Goal: Task Accomplishment & Management: Manage account settings

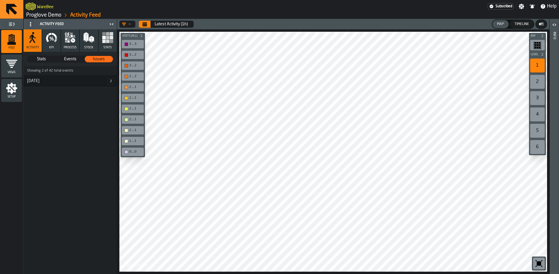
click at [51, 85] on h3 "14 August 2" at bounding box center [70, 81] width 93 height 12
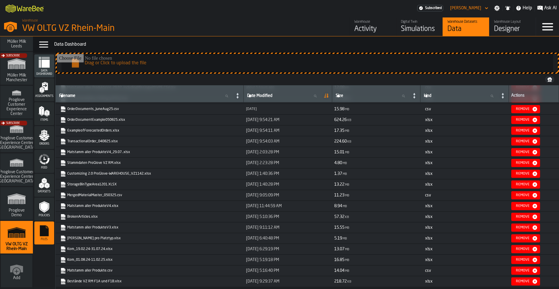
scroll to position [31, 0]
click at [361, 31] on div "Activity" at bounding box center [372, 28] width 37 height 9
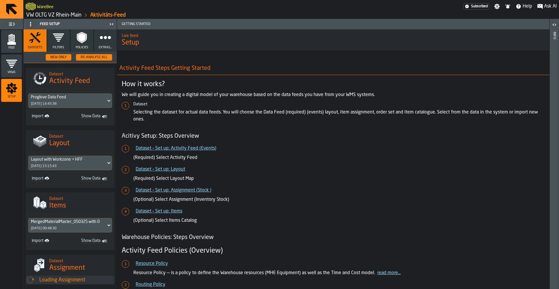
click at [58, 44] on button "Filters" at bounding box center [58, 40] width 23 height 22
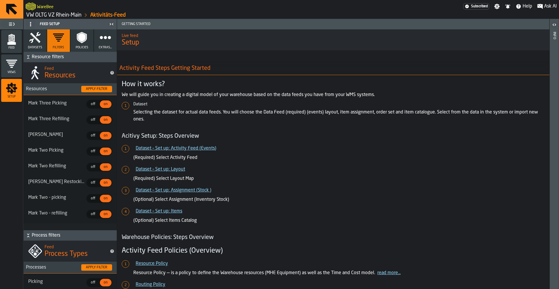
click at [100, 38] on circle "button" at bounding box center [101, 37] width 4 height 4
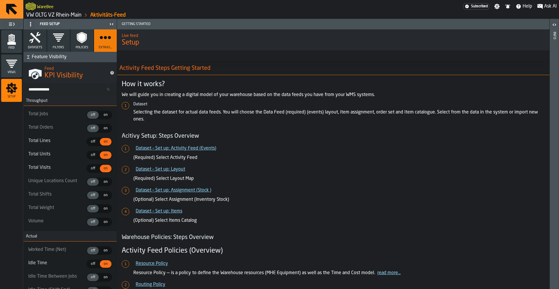
click at [63, 42] on icon "button" at bounding box center [59, 38] width 12 height 12
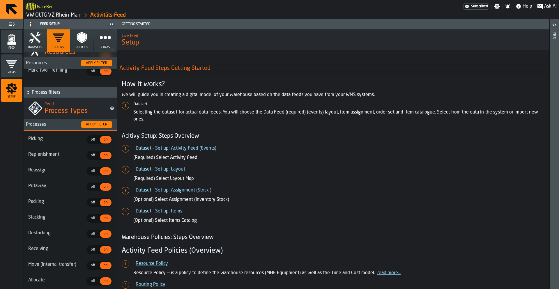
scroll to position [144, 0]
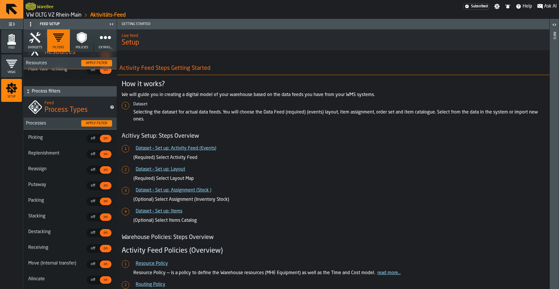
drag, startPoint x: 93, startPoint y: 155, endPoint x: 91, endPoint y: 160, distance: 5.6
click at [93, 155] on span "off" at bounding box center [92, 154] width 9 height 5
click at [89, 169] on span "off" at bounding box center [92, 169] width 9 height 5
click at [91, 187] on span "off" at bounding box center [92, 185] width 9 height 5
click at [91, 201] on span "off" at bounding box center [92, 201] width 9 height 5
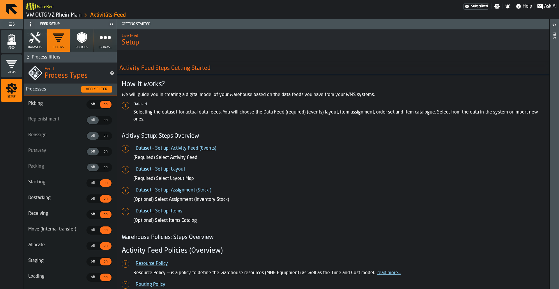
scroll to position [223, 0]
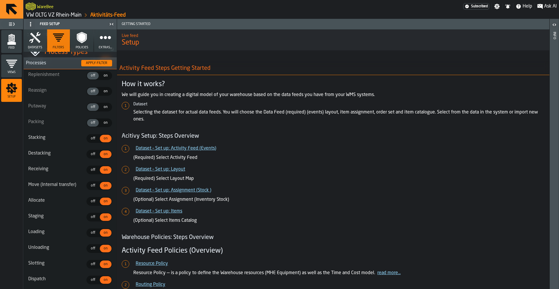
click at [91, 141] on span "off" at bounding box center [92, 138] width 9 height 5
click at [89, 157] on span "off" at bounding box center [92, 154] width 9 height 5
click at [88, 183] on span "off" at bounding box center [92, 185] width 9 height 5
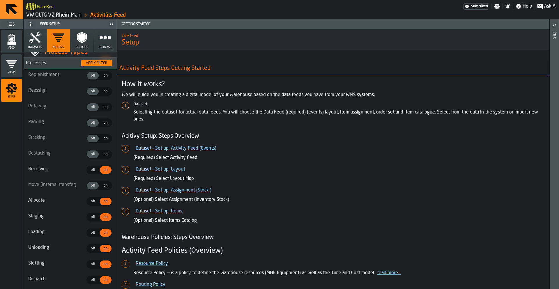
click at [89, 171] on span "off" at bounding box center [92, 169] width 9 height 5
click at [91, 205] on div "off" at bounding box center [93, 202] width 12 height 8
click at [91, 216] on span "off" at bounding box center [92, 217] width 9 height 5
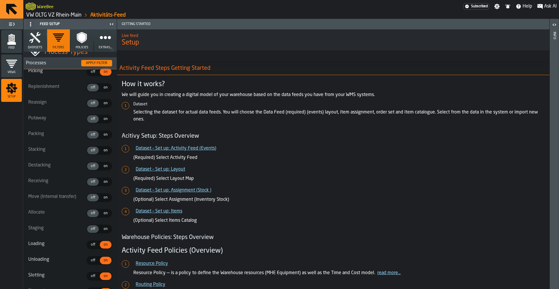
scroll to position [214, 0]
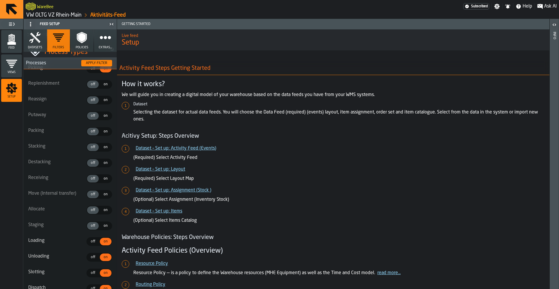
click at [101, 87] on span "on" at bounding box center [105, 84] width 9 height 5
drag, startPoint x: 102, startPoint y: 99, endPoint x: 103, endPoint y: 107, distance: 8.2
click at [102, 99] on span "on" at bounding box center [105, 100] width 9 height 5
click at [101, 118] on span "on" at bounding box center [105, 115] width 9 height 5
click at [100, 135] on div "on" at bounding box center [106, 132] width 12 height 8
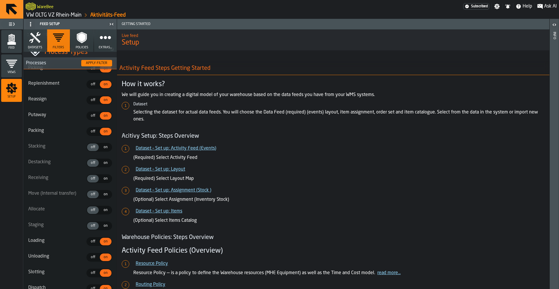
click at [101, 150] on span "on" at bounding box center [105, 147] width 9 height 5
click at [101, 162] on span "on" at bounding box center [105, 162] width 9 height 5
click at [102, 181] on div "on" at bounding box center [106, 179] width 12 height 8
click at [103, 193] on span "on" at bounding box center [105, 194] width 9 height 5
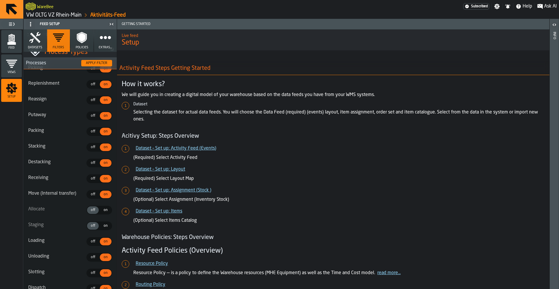
click at [102, 212] on span "on" at bounding box center [105, 210] width 9 height 5
click at [101, 227] on span "on" at bounding box center [105, 225] width 9 height 5
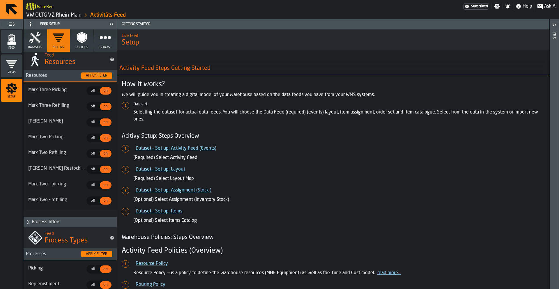
scroll to position [35, 0]
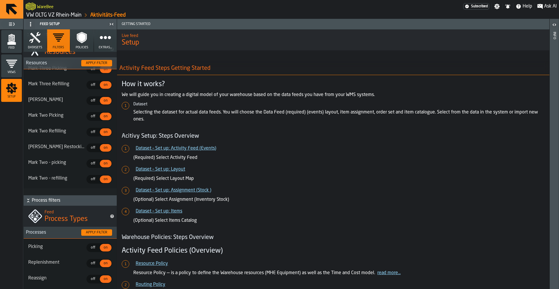
click at [88, 247] on span "off" at bounding box center [92, 247] width 9 height 5
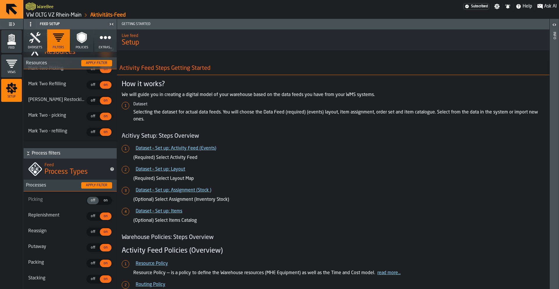
scroll to position [100, 0]
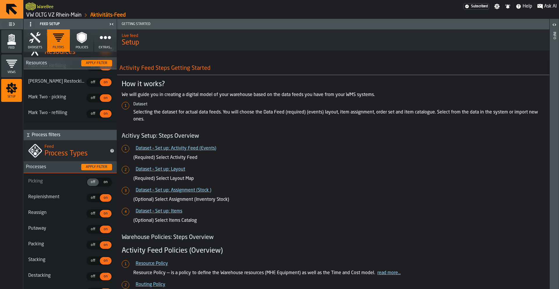
click at [89, 167] on div "Apply filter" at bounding box center [97, 167] width 26 height 4
click at [15, 43] on polygon "menu Feed" at bounding box center [11, 43] width 8 height 4
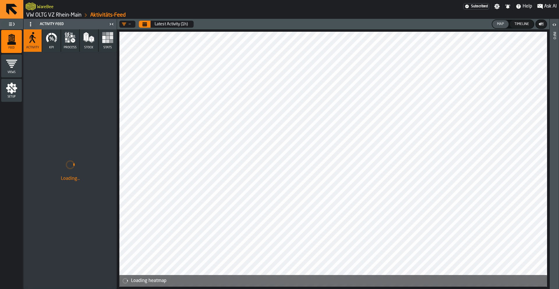
click at [144, 24] on icon "Calendar" at bounding box center [145, 24] width 4 height 3
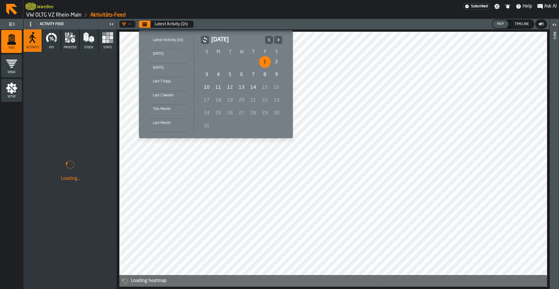
click at [260, 63] on div "1" at bounding box center [265, 62] width 12 height 12
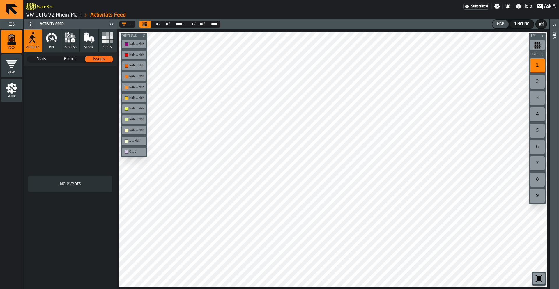
click at [68, 39] on icon "button" at bounding box center [69, 39] width 2 height 2
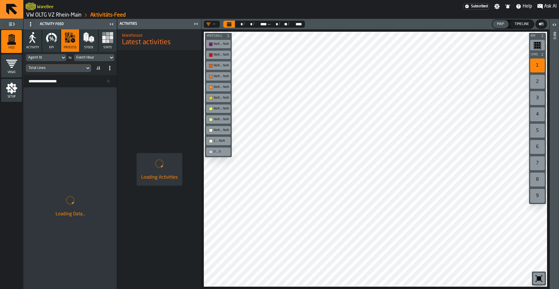
click at [36, 42] on icon "button" at bounding box center [33, 38] width 12 height 12
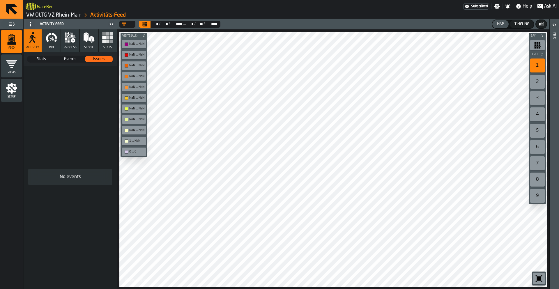
click at [13, 92] on icon "menu Setup" at bounding box center [11, 88] width 11 height 11
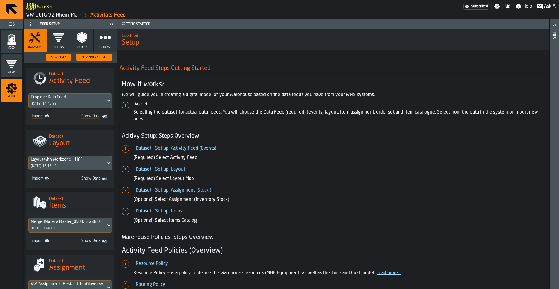
click at [106, 38] on icon "button" at bounding box center [106, 38] width 12 height 12
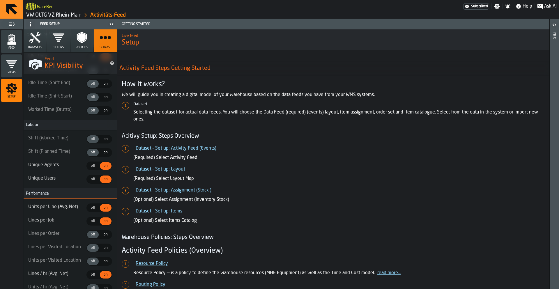
scroll to position [350, 0]
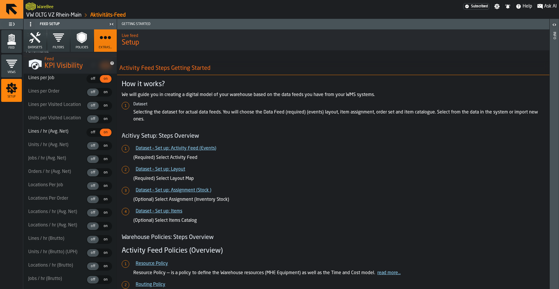
click at [79, 43] on icon "button" at bounding box center [82, 37] width 10 height 11
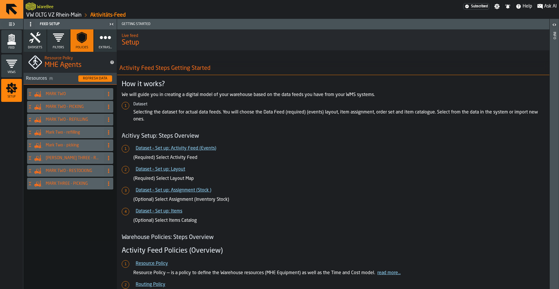
click at [54, 43] on icon "button" at bounding box center [59, 38] width 12 height 12
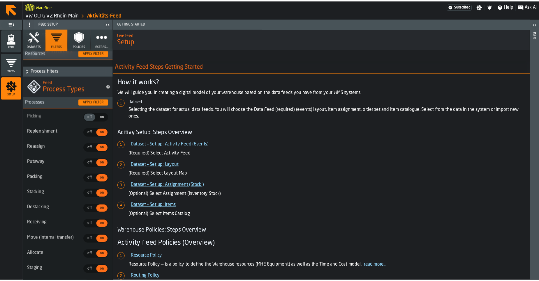
scroll to position [162, 0]
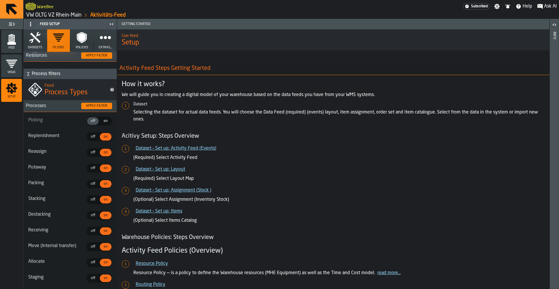
click at [13, 39] on icon "menu Feed" at bounding box center [12, 39] width 12 height 12
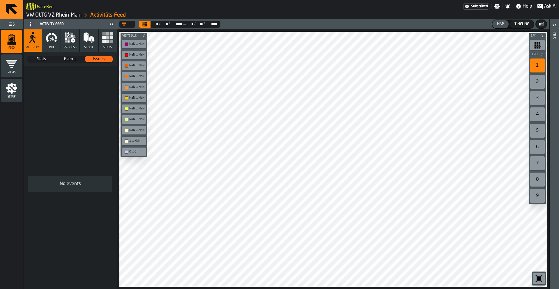
click at [64, 15] on link "VW OLTG VZ Rhein-Main" at bounding box center [53, 15] width 55 height 6
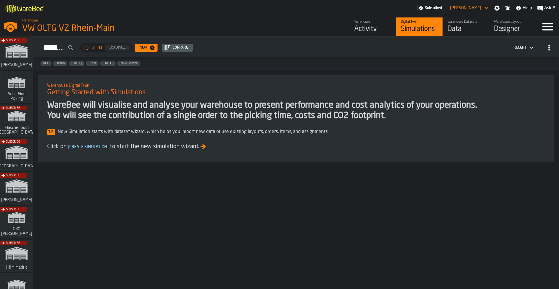
click at [460, 29] on div "Data" at bounding box center [466, 28] width 37 height 9
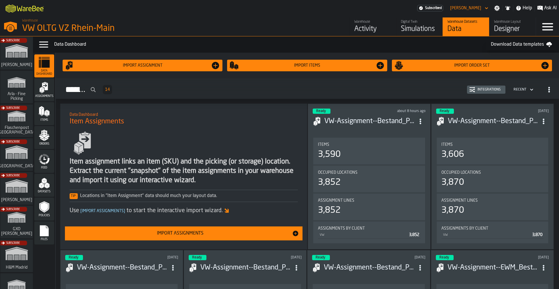
click at [42, 121] on span "Items" at bounding box center [44, 120] width 20 height 3
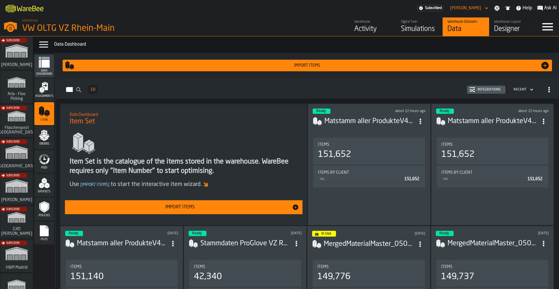
click at [173, 210] on div "Import Items" at bounding box center [180, 207] width 224 height 7
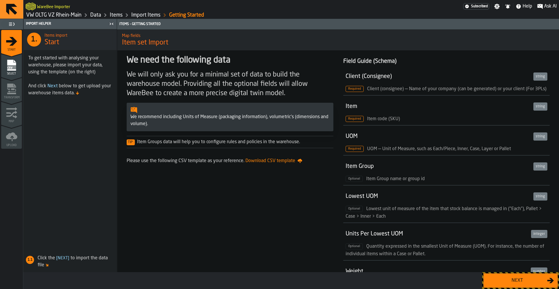
click at [512, 283] on div "Next" at bounding box center [517, 280] width 60 height 7
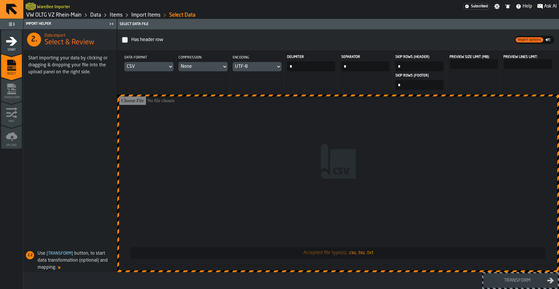
click at [298, 69] on input "*" at bounding box center [311, 66] width 48 height 10
type input "***"
click at [328, 119] on input "Accepted file type(s): .csv, .tsv, .txt" at bounding box center [338, 183] width 438 height 174
type input "**********"
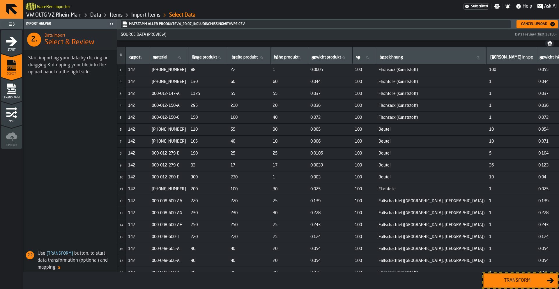
click at [515, 280] on div "Transform" at bounding box center [517, 280] width 60 height 7
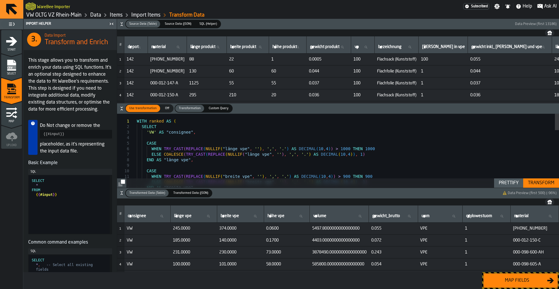
click at [536, 182] on div "Transform" at bounding box center [541, 183] width 31 height 7
click at [518, 281] on div "Map fields" at bounding box center [517, 280] width 60 height 7
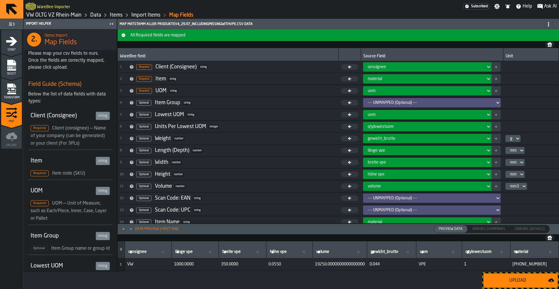
click at [513, 283] on div "Upload" at bounding box center [517, 280] width 61 height 7
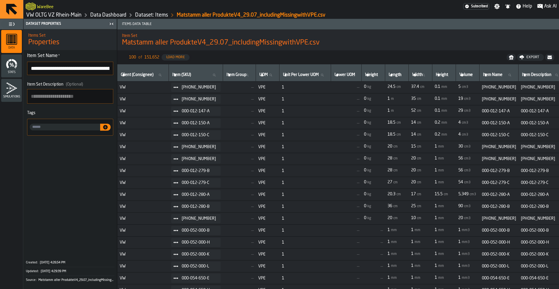
click at [45, 15] on link "VW OLTG VZ Rhein-Main" at bounding box center [53, 15] width 55 height 6
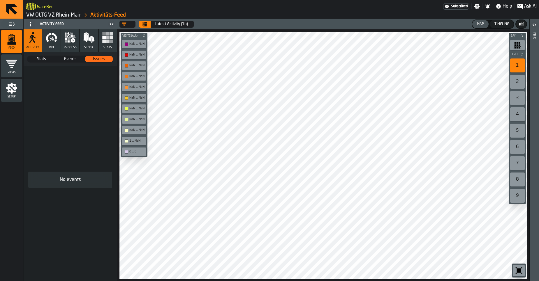
click at [45, 14] on link "VW OLTG VZ Rhein-Main" at bounding box center [53, 15] width 55 height 6
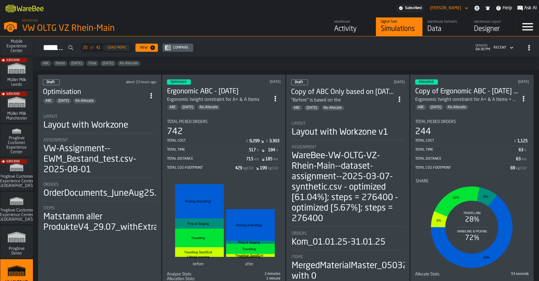
scroll to position [466, 0]
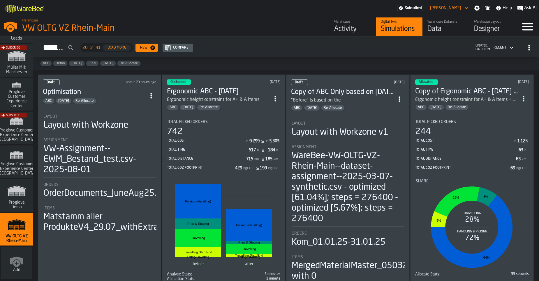
click at [129, 102] on div "Draft about 23 hours ago Optimisation ABC Feb/25 Re-Allocate Layout Layout with…" at bounding box center [99, 183] width 123 height 217
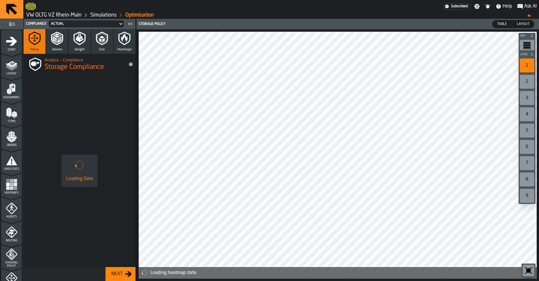
click at [13, 123] on span "Items" at bounding box center [11, 121] width 21 height 3
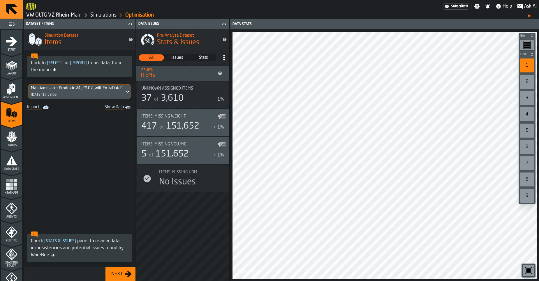
click at [224, 24] on icon "button-toggle-Close me" at bounding box center [223, 23] width 7 height 7
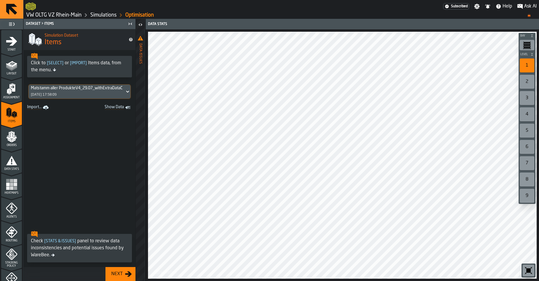
click at [74, 89] on div "Matstamm aller ProdukteV4_29.07_withExtraDataComma.csv" at bounding box center [76, 88] width 91 height 5
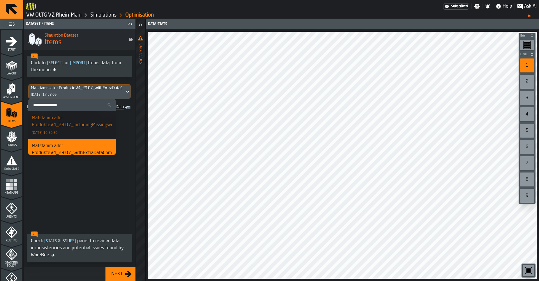
click at [80, 122] on div "Matstamm aller ProdukteV4_29.07_includingMissingwithVPE.csv" at bounding box center [82, 122] width 100 height 14
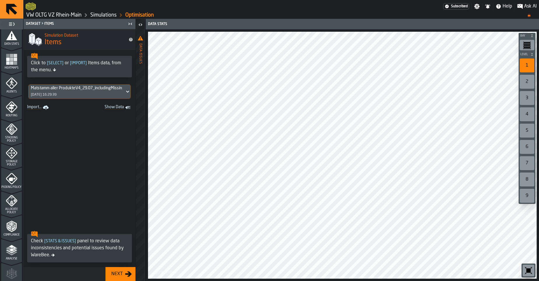
scroll to position [127, 0]
click at [11, 223] on polyline "menu Compliance" at bounding box center [11, 224] width 3 height 2
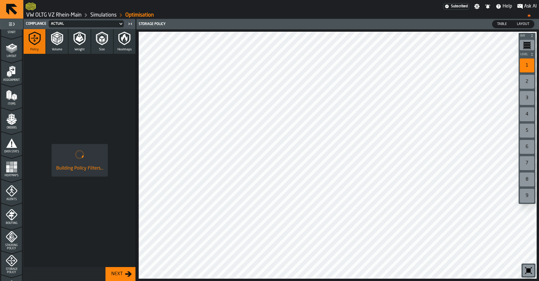
scroll to position [0, 0]
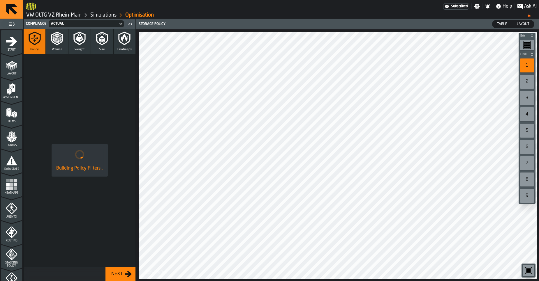
click at [16, 116] on polygon "menu Items" at bounding box center [15, 115] width 2 height 5
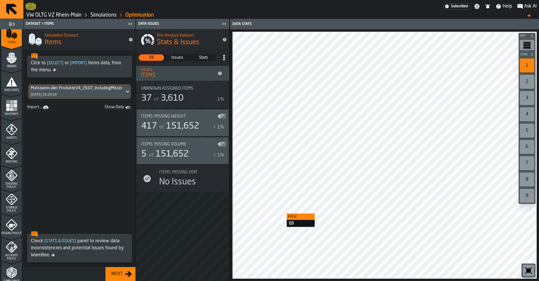
scroll to position [96, 0]
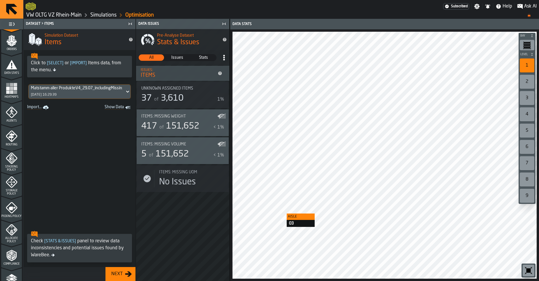
click at [13, 254] on polyline "menu Compliance" at bounding box center [13, 253] width 3 height 2
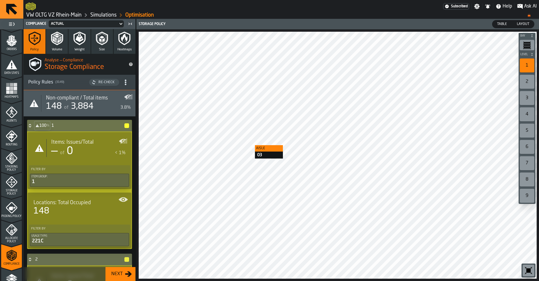
scroll to position [178, 0]
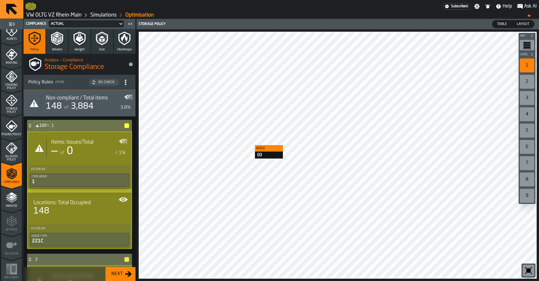
click at [59, 44] on icon "button" at bounding box center [57, 38] width 14 height 14
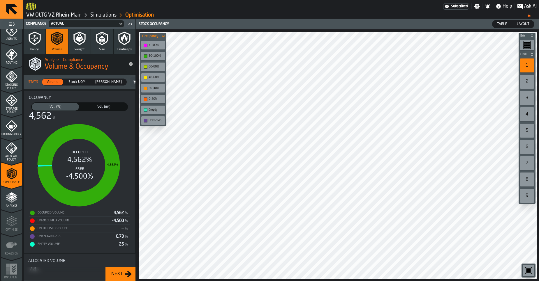
scroll to position [0, 0]
click at [77, 45] on icon "button" at bounding box center [80, 38] width 14 height 14
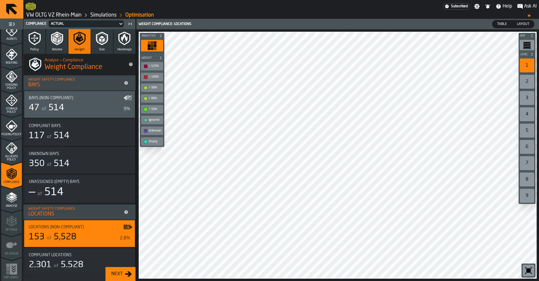
click at [53, 106] on span "514" at bounding box center [56, 108] width 16 height 9
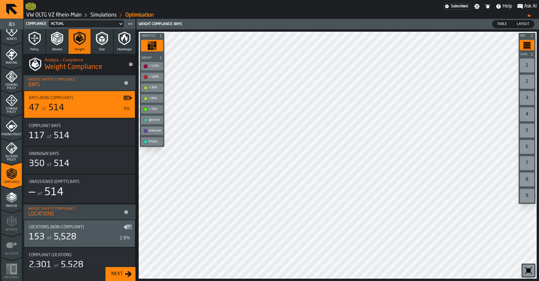
click at [503, 26] on span "Table" at bounding box center [502, 24] width 15 height 5
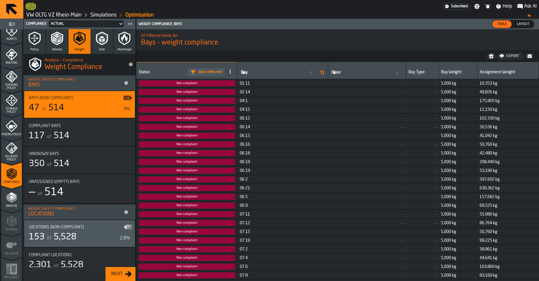
click at [99, 48] on span "Size" at bounding box center [102, 50] width 6 height 4
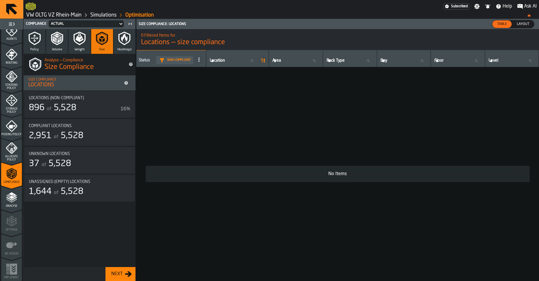
click at [81, 109] on div "896 of 5,528" at bounding box center [73, 108] width 89 height 10
click at [66, 109] on span "5,528" at bounding box center [65, 108] width 23 height 9
click at [78, 139] on span "5,528" at bounding box center [72, 136] width 23 height 9
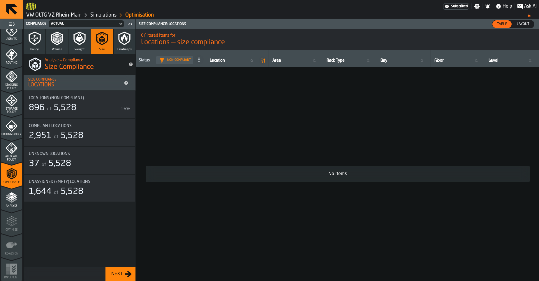
click at [78, 139] on span "5,528" at bounding box center [72, 136] width 23 height 9
click at [77, 139] on span "5,528" at bounding box center [72, 136] width 23 height 9
click at [67, 106] on span "5,528" at bounding box center [65, 108] width 23 height 9
click at [62, 141] on div "of 5,528" at bounding box center [68, 136] width 31 height 10
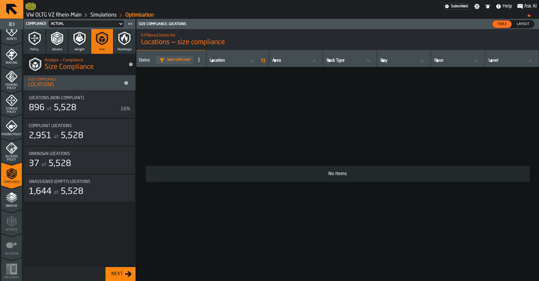
click at [63, 140] on div "of 5,528" at bounding box center [68, 136] width 31 height 10
click at [64, 128] on span "Compliant locations" at bounding box center [50, 126] width 43 height 5
click at [67, 112] on span "5,528" at bounding box center [65, 108] width 23 height 9
click at [142, 107] on td "No Items" at bounding box center [337, 174] width 403 height 214
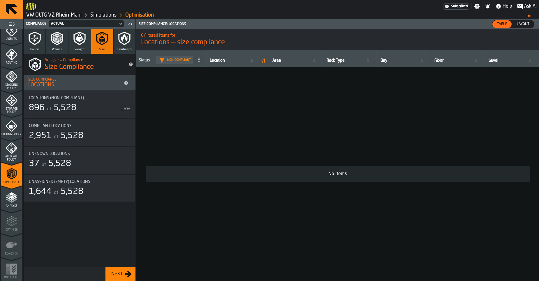
click at [117, 112] on div "896 of 5,528" at bounding box center [73, 108] width 89 height 10
click at [107, 155] on div "Unknown locations" at bounding box center [79, 154] width 101 height 5
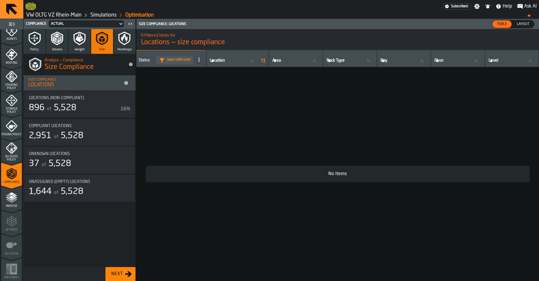
click at [64, 110] on span "5,528" at bounding box center [65, 108] width 23 height 9
click at [523, 23] on span "Layout" at bounding box center [522, 24] width 17 height 5
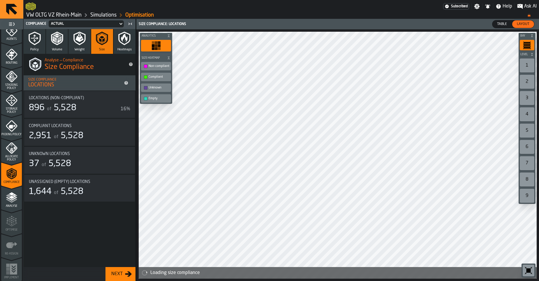
click at [505, 25] on span "Table" at bounding box center [502, 24] width 15 height 5
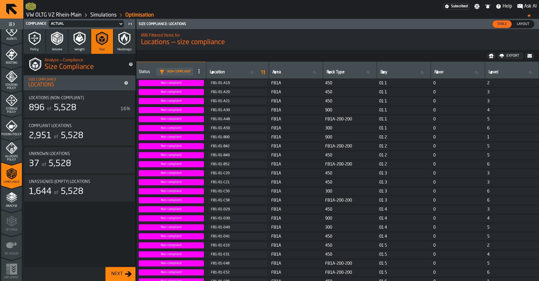
click at [101, 110] on div "896 of 5,528" at bounding box center [73, 108] width 89 height 10
click at [213, 84] on div "FB1-01-A19" at bounding box center [237, 83] width 53 height 4
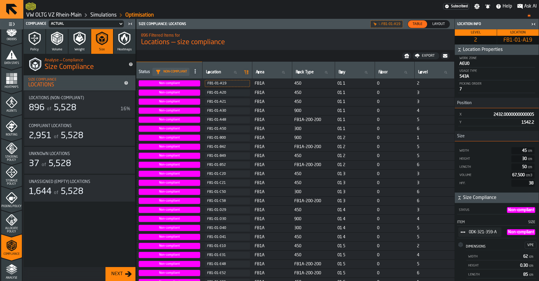
scroll to position [91, 0]
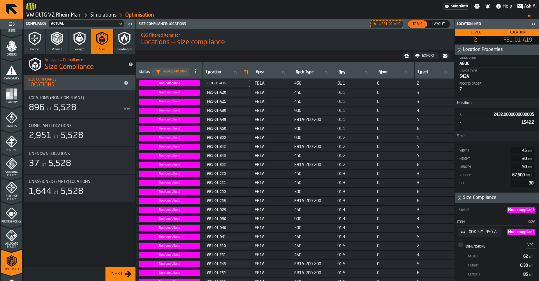
click at [14, 77] on span "Data Stats" at bounding box center [11, 78] width 21 height 3
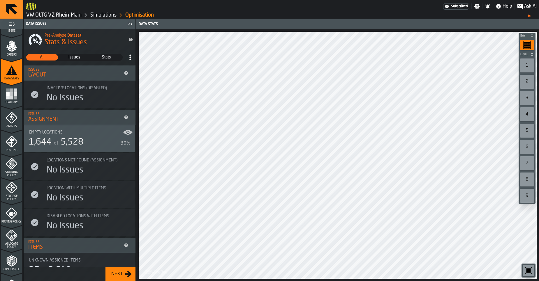
scroll to position [0, 0]
click at [74, 58] on span "Issues" at bounding box center [74, 58] width 31 height 6
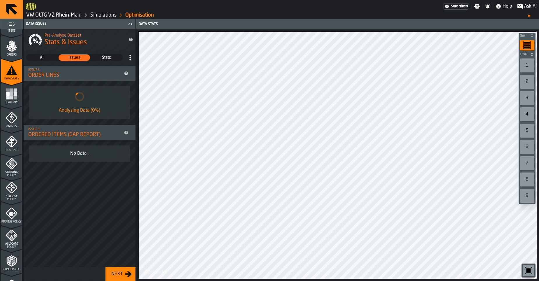
click at [112, 59] on span "Stats" at bounding box center [106, 58] width 31 height 6
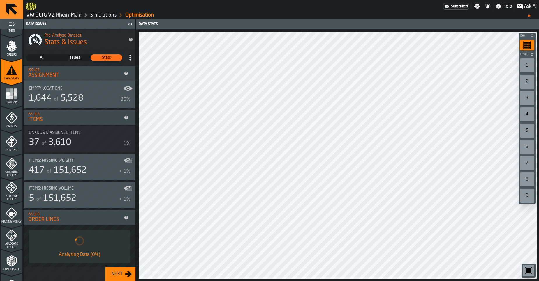
click at [77, 163] on div "Items: Missing Weight" at bounding box center [76, 160] width 94 height 5
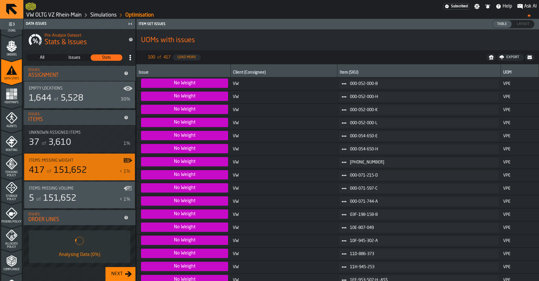
click at [80, 195] on div "5 of 151,652" at bounding box center [73, 198] width 88 height 10
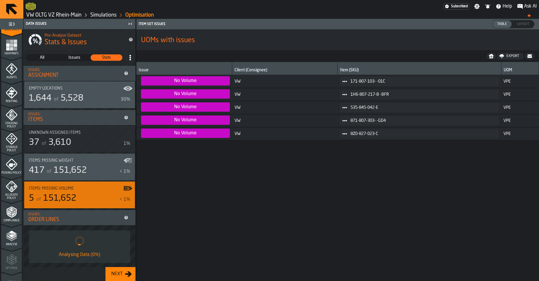
scroll to position [178, 0]
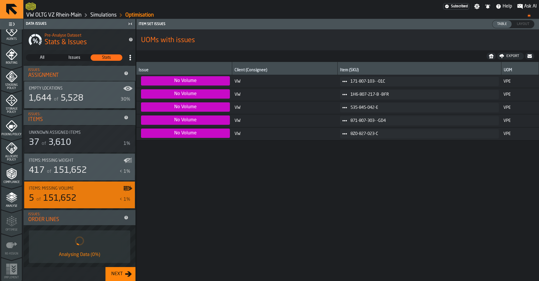
click at [48, 57] on span "All" at bounding box center [42, 58] width 31 height 6
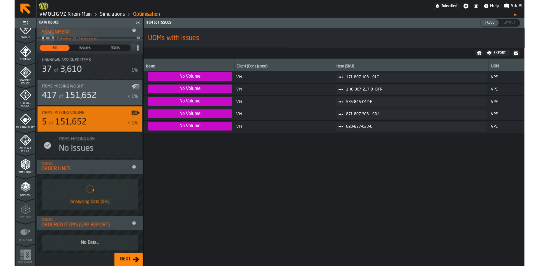
scroll to position [201, 0]
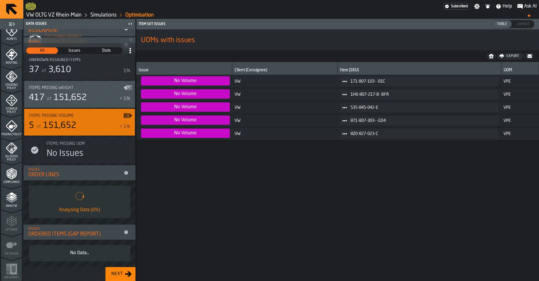
click at [15, 183] on span "Compliance" at bounding box center [11, 182] width 21 height 3
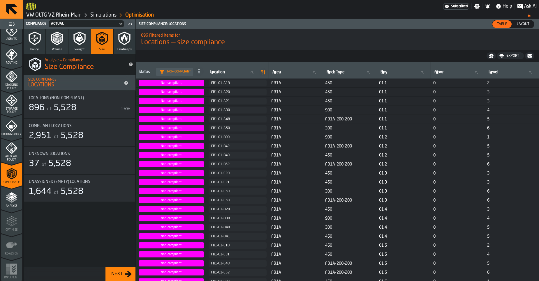
click at [80, 109] on div "896 of 5,528" at bounding box center [73, 108] width 89 height 10
click at [70, 109] on span "5,528" at bounding box center [65, 108] width 23 height 9
click at [74, 159] on div "37 of 5,528" at bounding box center [79, 164] width 101 height 10
click at [70, 187] on div "of 5,528" at bounding box center [68, 192] width 31 height 10
click at [84, 41] on icon "button" at bounding box center [79, 39] width 12 height 14
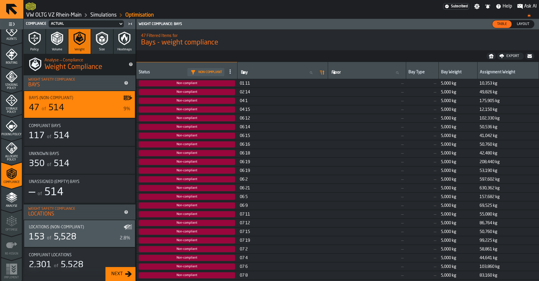
click at [63, 131] on div "of 514" at bounding box center [58, 136] width 24 height 10
click at [97, 46] on button "Size" at bounding box center [102, 41] width 22 height 25
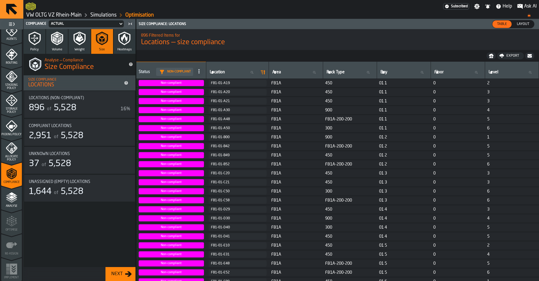
click at [69, 107] on span "5,528" at bounding box center [65, 108] width 23 height 9
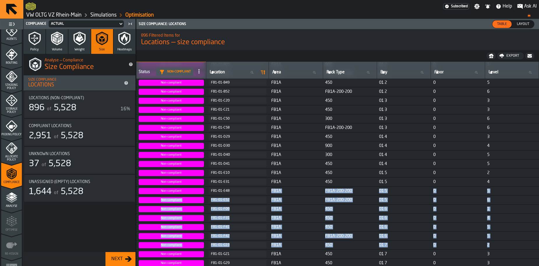
drag, startPoint x: 266, startPoint y: 266, endPoint x: 276, endPoint y: 266, distance: 9.9
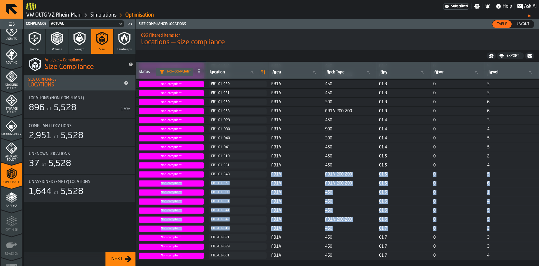
scroll to position [0, 0]
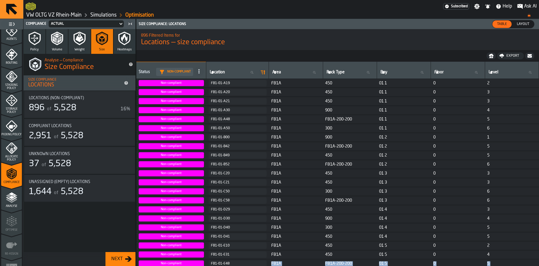
click at [248, 83] on div "FB1-01-A19" at bounding box center [237, 83] width 53 height 4
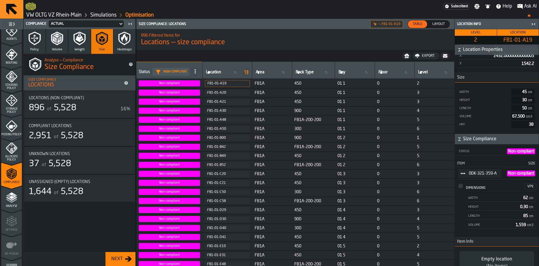
click at [424, 58] on div "Export" at bounding box center [427, 56] width 17 height 4
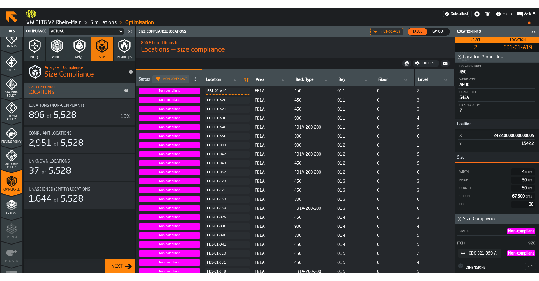
scroll to position [103, 0]
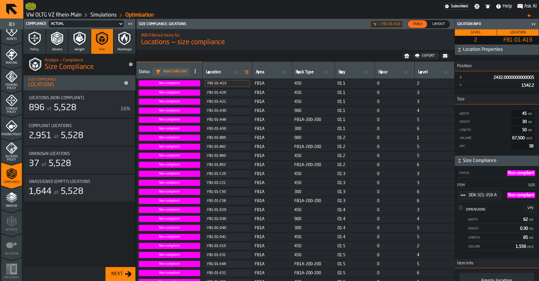
click at [83, 43] on icon "button" at bounding box center [79, 39] width 12 height 14
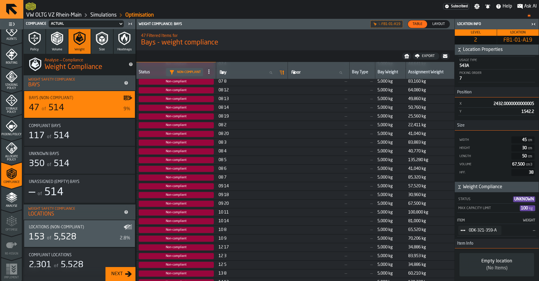
scroll to position [191, 0]
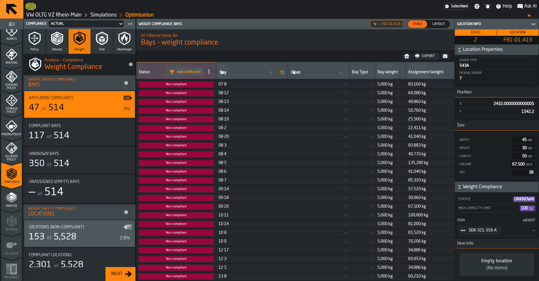
click at [408, 57] on icon "button-" at bounding box center [406, 55] width 5 height 3
click at [132, 24] on icon "button-toggle-Close me" at bounding box center [130, 23] width 7 height 7
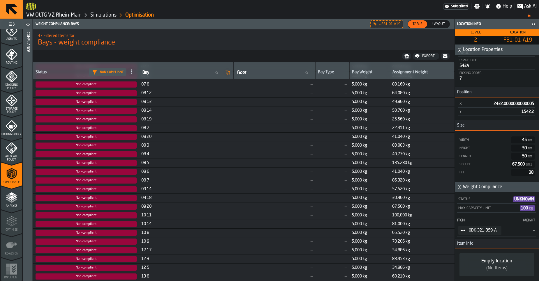
click at [129, 73] on icon at bounding box center [131, 71] width 5 height 5
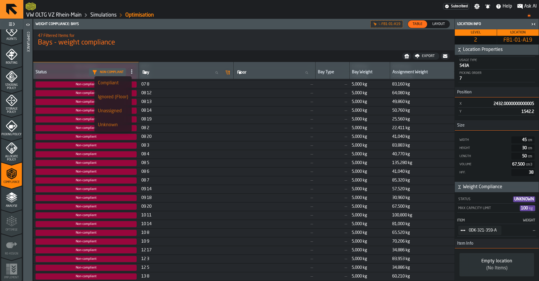
scroll to position [0, 0]
click at [174, 55] on nav "Export" at bounding box center [243, 56] width 421 height 12
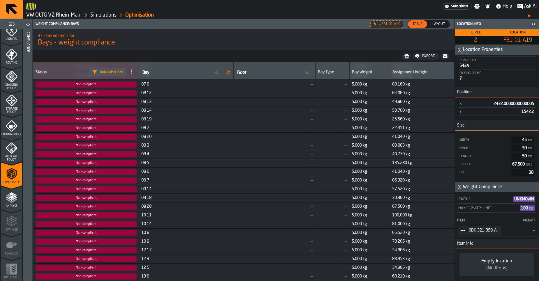
click at [460, 52] on icon "button-" at bounding box center [459, 50] width 6 height 6
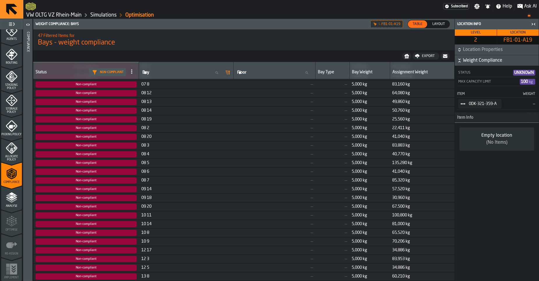
click at [460, 52] on icon "button-" at bounding box center [459, 50] width 6 height 6
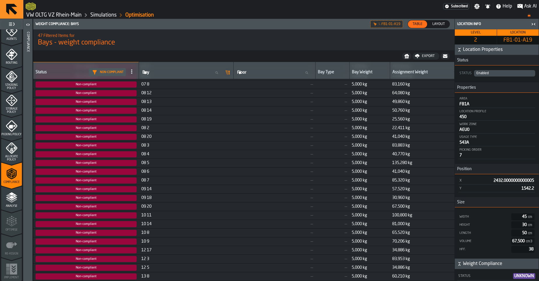
click at [533, 23] on icon "button-toggle-Close me" at bounding box center [533, 24] width 7 height 7
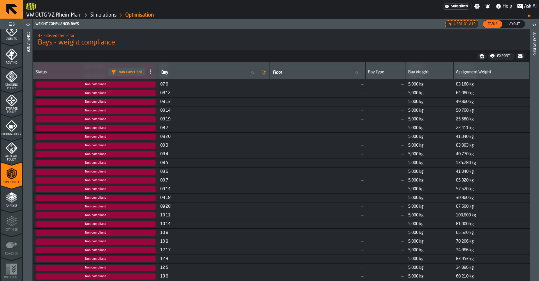
click at [0, 0] on icon "Weight compliance: Bays" at bounding box center [0, 0] width 0 height 0
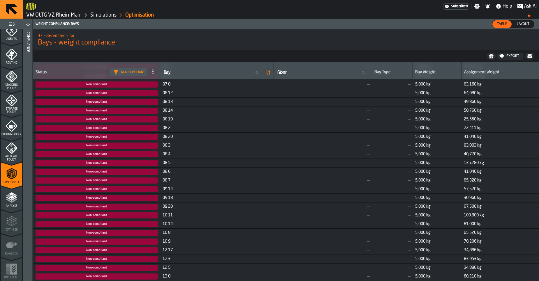
click at [396, 86] on span "—" at bounding box center [392, 84] width 36 height 5
click at [115, 84] on span "Non-compliant" at bounding box center [97, 85] width 122 height 6
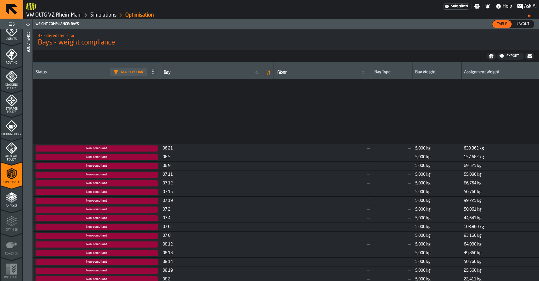
scroll to position [197, 0]
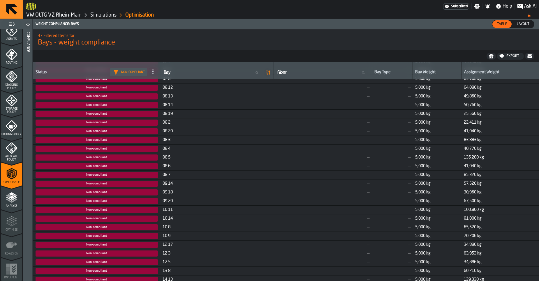
click at [28, 28] on icon "button-toggle-Open" at bounding box center [27, 24] width 7 height 7
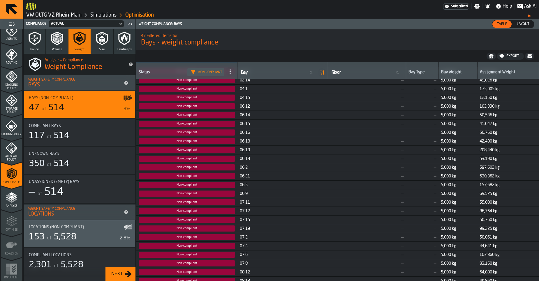
scroll to position [0, 0]
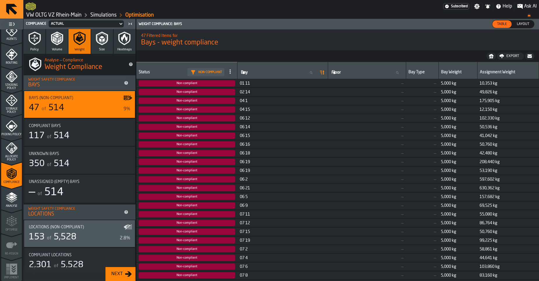
click at [245, 84] on span "01 11" at bounding box center [283, 83] width 86 height 5
click at [199, 84] on span "Non-compliant" at bounding box center [187, 83] width 96 height 6
click at [181, 86] on span "Non-compliant" at bounding box center [187, 83] width 96 height 6
click at [181, 83] on span "Non-compliant" at bounding box center [187, 83] width 96 height 6
click at [178, 91] on span "Non-compliant" at bounding box center [187, 92] width 96 height 6
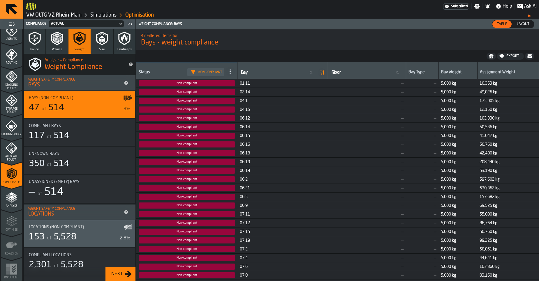
drag, startPoint x: 179, startPoint y: 95, endPoint x: 184, endPoint y: 96, distance: 5.6
click at [180, 96] on td "Non-compliant" at bounding box center [186, 92] width 101 height 9
click at [247, 90] on span "02 14" at bounding box center [283, 92] width 86 height 5
click at [76, 114] on div "Bays (Non-Compliant) 47 of 514 9%" at bounding box center [79, 104] width 111 height 27
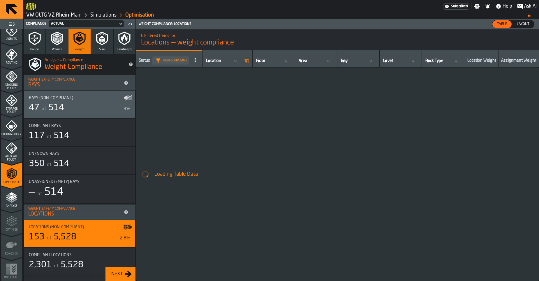
click at [75, 105] on div "47 of 514" at bounding box center [75, 108] width 92 height 10
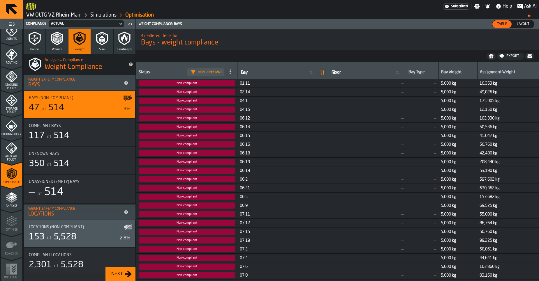
drag, startPoint x: 506, startPoint y: 86, endPoint x: 503, endPoint y: 85, distance: 3.4
click at [505, 86] on td "10,353 kg" at bounding box center [507, 83] width 61 height 9
click at [503, 85] on span "10,353 kg" at bounding box center [507, 83] width 57 height 5
drag, startPoint x: 501, startPoint y: 84, endPoint x: 364, endPoint y: 98, distance: 138.1
click at [500, 84] on span "10,353 kg" at bounding box center [507, 83] width 57 height 5
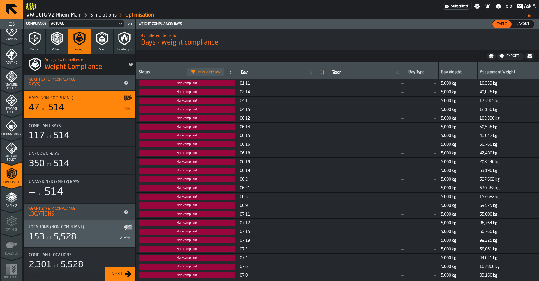
click at [183, 84] on span "Non-compliant" at bounding box center [187, 83] width 96 height 6
click at [243, 84] on span "01 11" at bounding box center [283, 83] width 86 height 5
click at [530, 23] on span "Layout" at bounding box center [522, 24] width 17 height 5
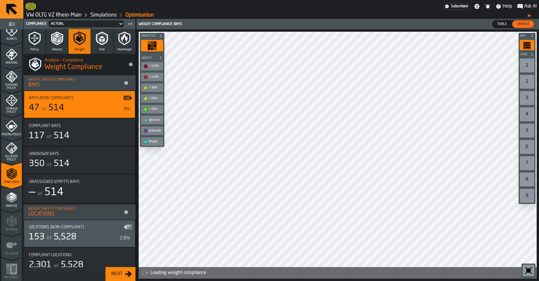
click at [502, 24] on span "Table" at bounding box center [502, 24] width 15 height 5
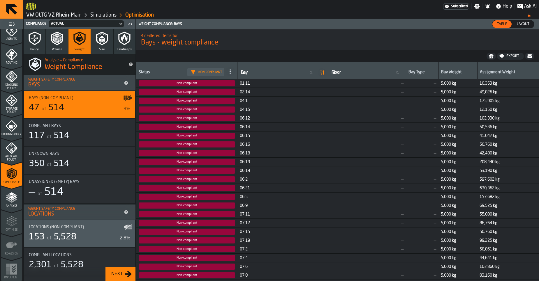
click at [212, 85] on span "Non-compliant" at bounding box center [187, 83] width 96 height 6
drag, startPoint x: 211, startPoint y: 85, endPoint x: 210, endPoint y: 81, distance: 3.8
click at [210, 85] on span "Non-compliant" at bounding box center [187, 83] width 96 height 6
click at [55, 237] on span "5,528" at bounding box center [65, 237] width 23 height 9
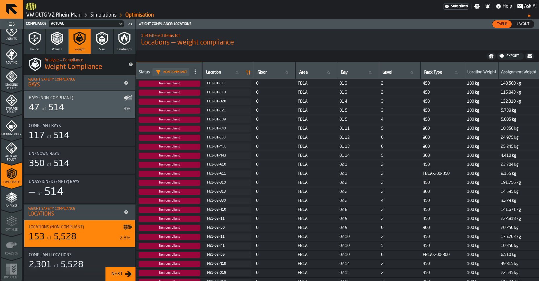
click at [179, 85] on span "Non-compliant" at bounding box center [169, 84] width 61 height 6
drag, startPoint x: 304, startPoint y: 85, endPoint x: 415, endPoint y: 82, distance: 111.0
click at [407, 82] on tr "Non-compliant FB1-01-C11 0 FB1A 01 3 2 450 100 kg 148,568 kg" at bounding box center [337, 83] width 403 height 9
drag, startPoint x: 457, startPoint y: 82, endPoint x: 472, endPoint y: 83, distance: 14.6
click at [458, 82] on span "450" at bounding box center [443, 83] width 40 height 5
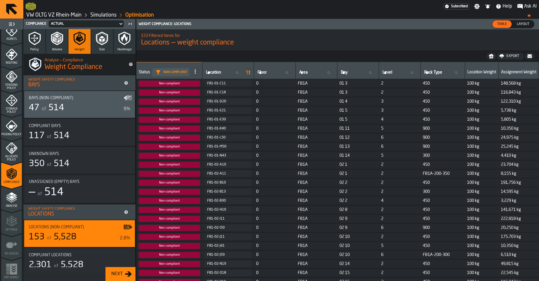
click at [186, 87] on td "Non-compliant" at bounding box center [169, 83] width 66 height 9
click at [170, 97] on td "Non-compliant" at bounding box center [169, 101] width 66 height 9
click at [167, 103] on span "Non-compliant" at bounding box center [169, 102] width 61 height 6
click at [165, 103] on span "Non-compliant" at bounding box center [169, 102] width 61 height 6
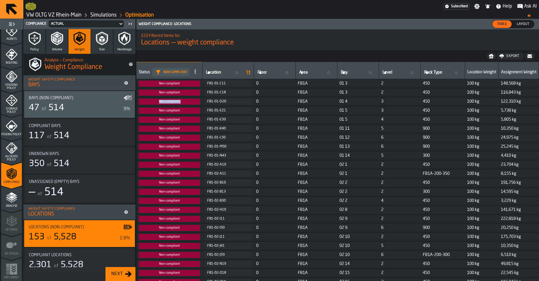
drag, startPoint x: 165, startPoint y: 103, endPoint x: 221, endPoint y: 88, distance: 58.2
click at [166, 103] on span "Non-compliant" at bounding box center [169, 102] width 61 height 6
drag, startPoint x: 517, startPoint y: 25, endPoint x: 502, endPoint y: 25, distance: 14.9
click at [517, 25] on span "Layout" at bounding box center [522, 24] width 17 height 5
click at [502, 25] on span "Table" at bounding box center [502, 24] width 15 height 5
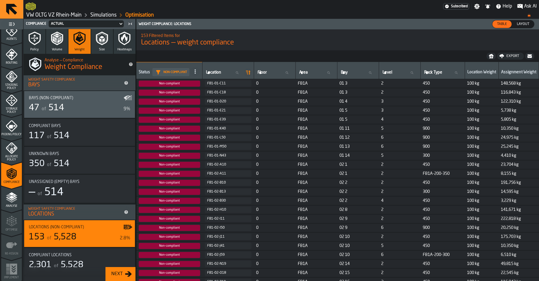
click at [172, 96] on td "Non-compliant" at bounding box center [169, 92] width 66 height 9
click at [169, 100] on span "Non-compliant" at bounding box center [169, 102] width 61 height 6
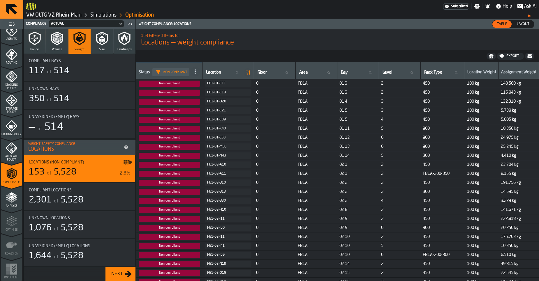
click at [216, 85] on div "FB1-01-C11" at bounding box center [228, 84] width 42 height 4
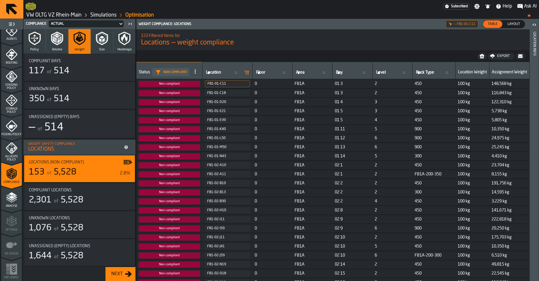
click at [536, 23] on icon "button-toggle-Open" at bounding box center [534, 24] width 7 height 7
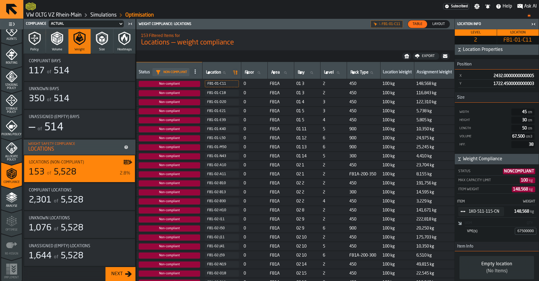
scroll to position [108, 0]
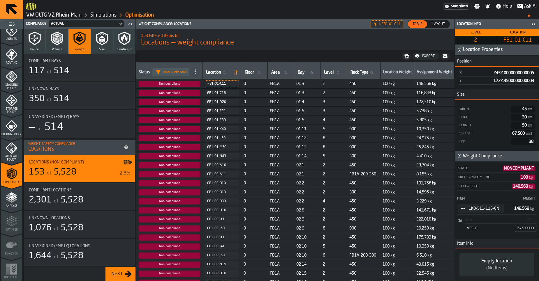
click at [97, 41] on icon "button" at bounding box center [102, 38] width 14 height 14
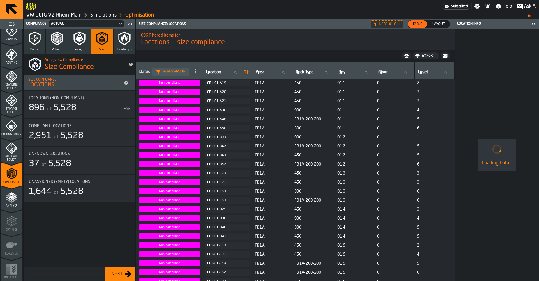
scroll to position [0, 0]
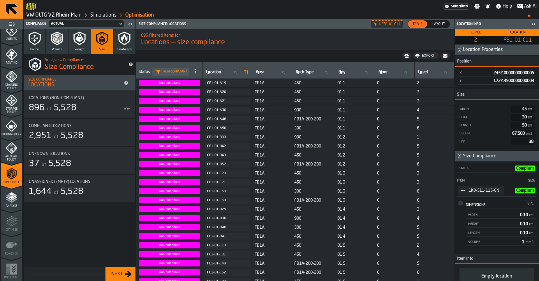
click at [197, 71] on span at bounding box center [194, 71] width 9 height 9
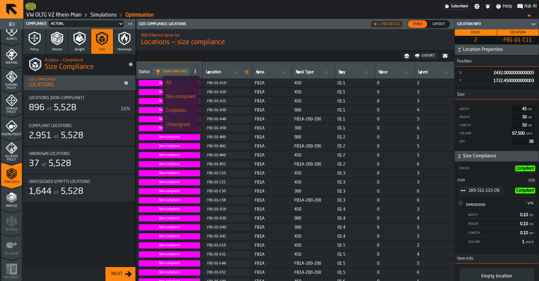
click at [249, 44] on h1 "Locations — size compliance" at bounding box center [295, 42] width 309 height 9
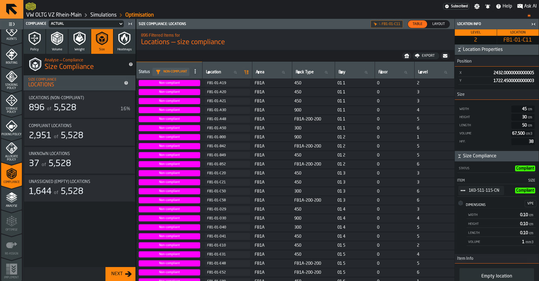
click at [224, 84] on div "FB1-01-A19" at bounding box center [227, 83] width 40 height 4
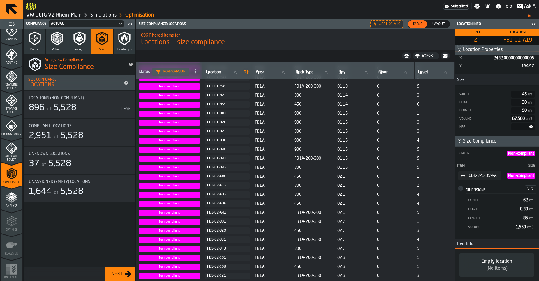
scroll to position [123, 0]
click at [465, 175] on circle "StatList-item-0DK-321-359-A" at bounding box center [464, 176] width 2 height 2
click at [345, 51] on div "896 Filtered Items for Locations — size compliance" at bounding box center [295, 39] width 318 height 24
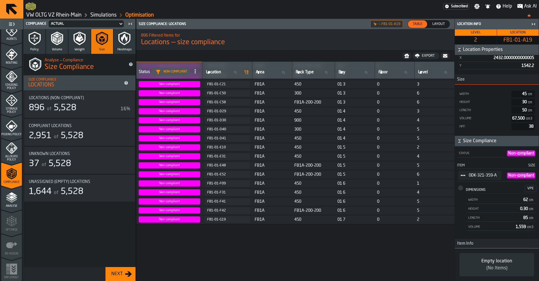
scroll to position [0, 0]
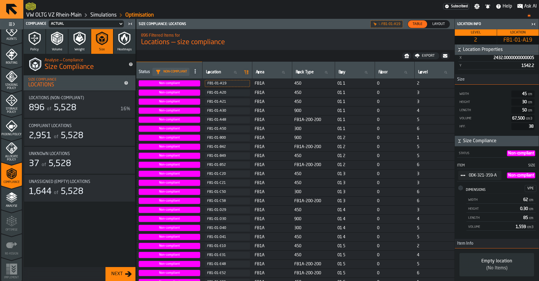
click at [422, 57] on div "Export" at bounding box center [427, 56] width 17 height 4
click at [423, 58] on div "Export" at bounding box center [427, 56] width 17 height 4
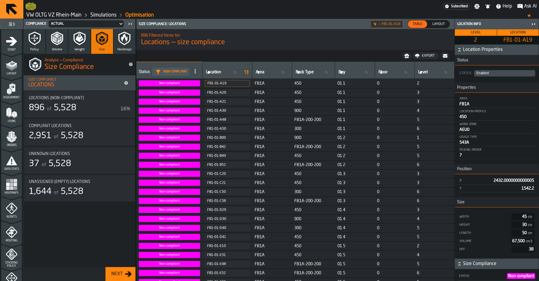
scroll to position [123, 0]
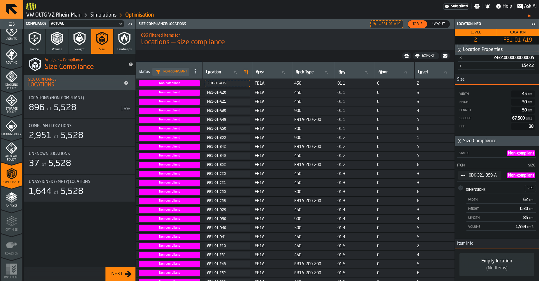
drag, startPoint x: 477, startPoint y: 175, endPoint x: 501, endPoint y: 174, distance: 23.6
click at [501, 174] on div "0DK-321-359-A" at bounding box center [479, 175] width 43 height 9
drag, startPoint x: 502, startPoint y: 176, endPoint x: 468, endPoint y: 174, distance: 33.5
click at [469, 174] on div "0DK-321-359-A" at bounding box center [479, 175] width 43 height 9
click at [462, 177] on icon "StatList-item-0DK-321-359-A" at bounding box center [462, 175] width 5 height 5
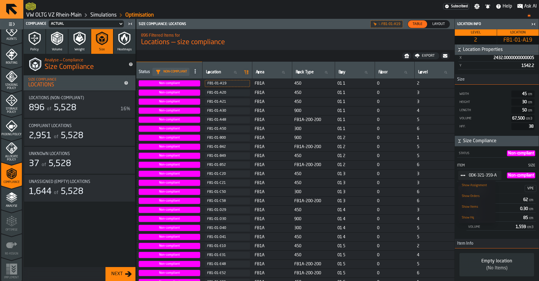
drag, startPoint x: 471, startPoint y: 174, endPoint x: 481, endPoint y: 174, distance: 9.6
click at [481, 174] on span "0DK-321-359-A" at bounding box center [483, 175] width 28 height 5
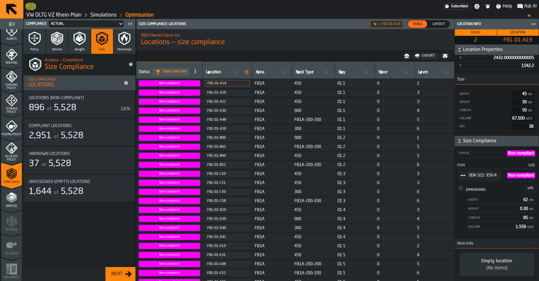
click at [493, 174] on span "0DK-321-359-A" at bounding box center [483, 175] width 28 height 5
drag, startPoint x: 498, startPoint y: 175, endPoint x: 475, endPoint y: 179, distance: 23.4
click at [475, 179] on div "0DK-321-359-A" at bounding box center [479, 175] width 43 height 9
click at [55, 13] on link "VW OLTG VZ Rhein-Main" at bounding box center [53, 15] width 55 height 6
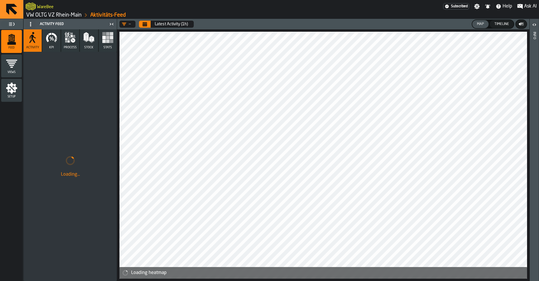
click at [64, 17] on link "VW OLTG VZ Rhein-Main" at bounding box center [53, 15] width 55 height 6
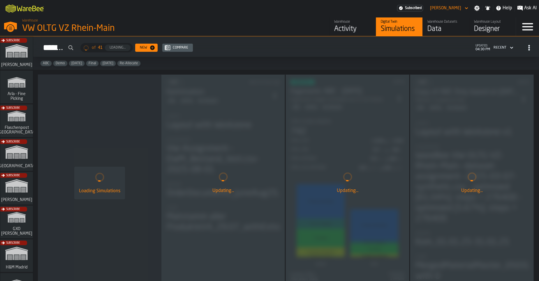
click at [443, 27] on div "Data" at bounding box center [445, 28] width 37 height 9
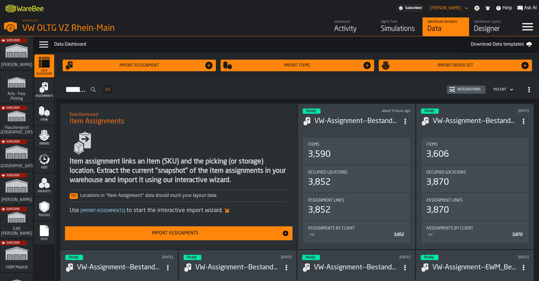
click at [188, 234] on div "Import Assignments" at bounding box center [175, 233] width 214 height 7
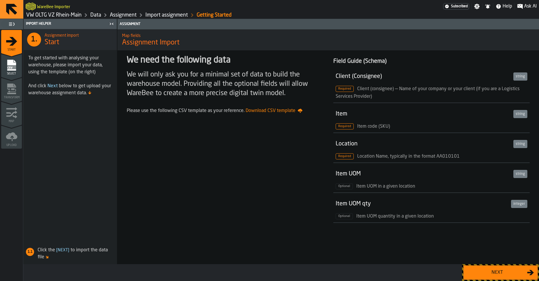
click at [98, 13] on link "Data" at bounding box center [95, 15] width 11 height 6
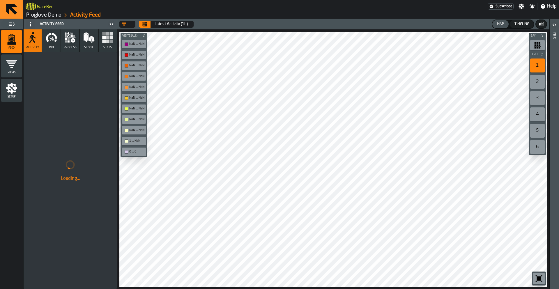
click at [50, 18] on link "Proglove Demo" at bounding box center [43, 15] width 35 height 6
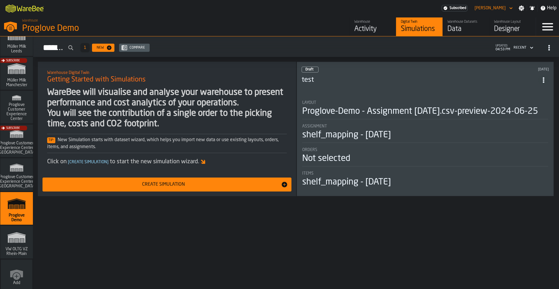
scroll to position [458, 0]
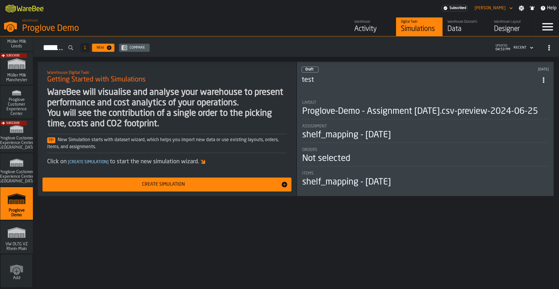
click at [17, 235] on icon "link-to-/wh/i/44979e6c-6f66-405e-9874-c1e29f02a54a/simulations" at bounding box center [17, 232] width 28 height 19
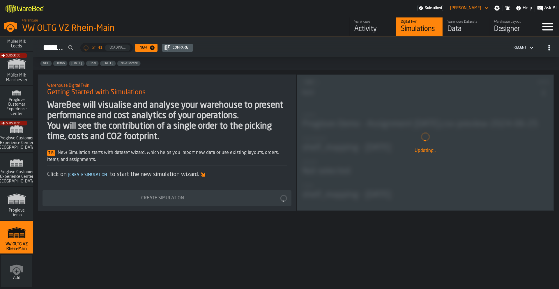
click at [499, 27] on div "Designer" at bounding box center [512, 28] width 37 height 9
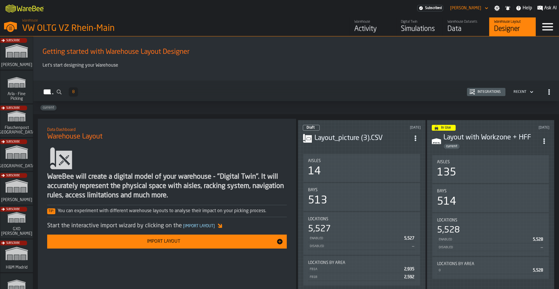
click at [467, 32] on div "Data" at bounding box center [466, 28] width 37 height 9
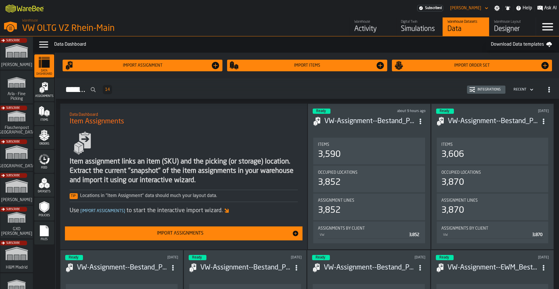
click at [414, 27] on div "Simulations" at bounding box center [419, 28] width 37 height 9
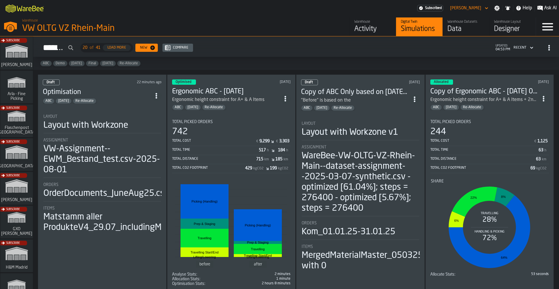
click at [156, 94] on icon "ItemListCard-DashboardItemContainer" at bounding box center [156, 96] width 6 height 6
click at [143, 104] on div "Open" at bounding box center [144, 105] width 30 height 7
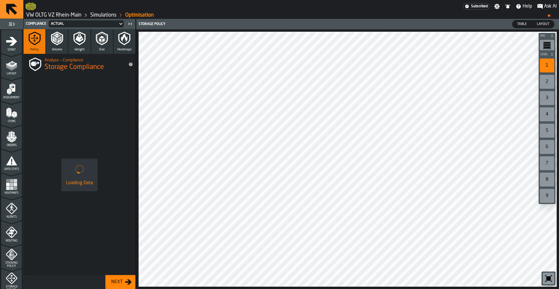
click at [13, 114] on polygon "menu Items" at bounding box center [13, 115] width 2 height 5
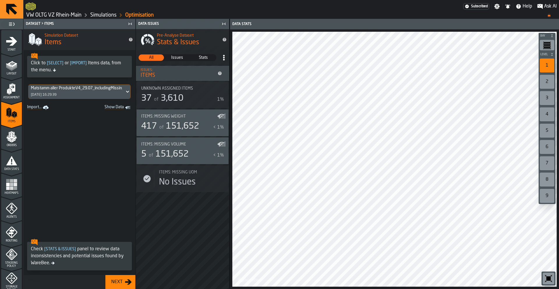
click at [17, 170] on span "Data Stats" at bounding box center [11, 169] width 21 height 3
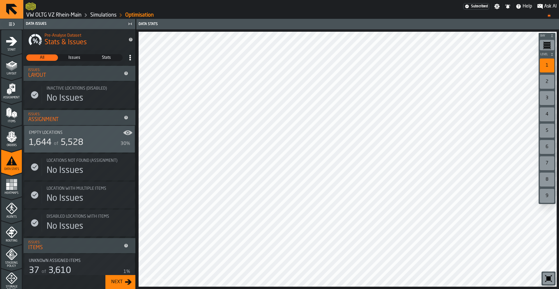
click at [74, 57] on span "Issues" at bounding box center [74, 58] width 31 height 6
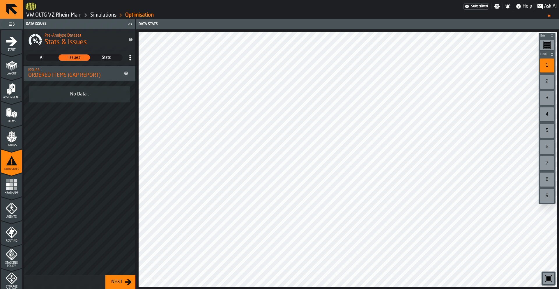
click at [50, 57] on span "All" at bounding box center [42, 58] width 31 height 6
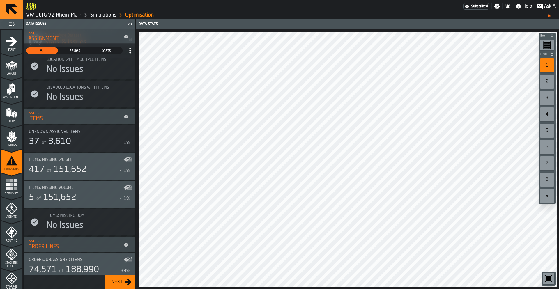
scroll to position [127, 0]
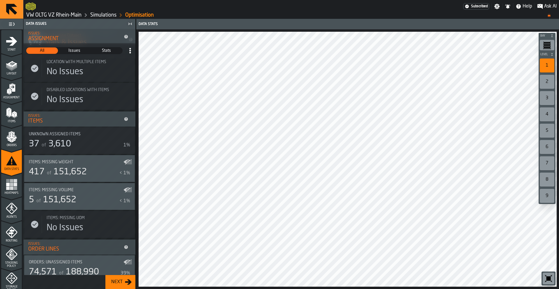
click at [10, 125] on icon "menu Items" at bounding box center [11, 126] width 21 height 6
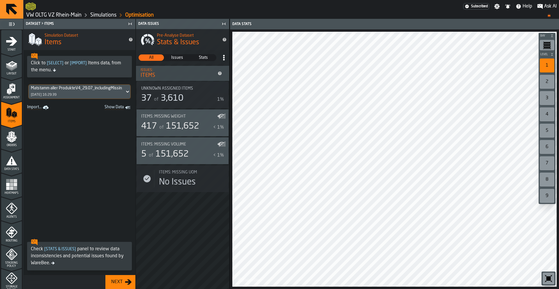
click at [54, 13] on link "VW OLTG VZ Rhein-Main" at bounding box center [53, 15] width 55 height 6
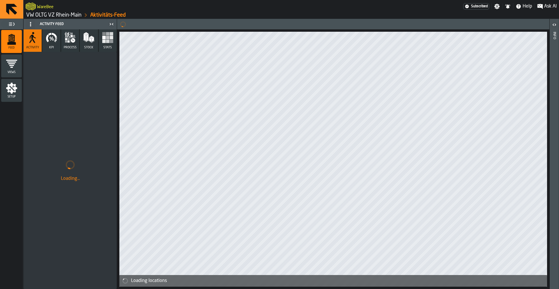
click at [54, 13] on link "VW OLTG VZ Rhein-Main" at bounding box center [53, 15] width 55 height 6
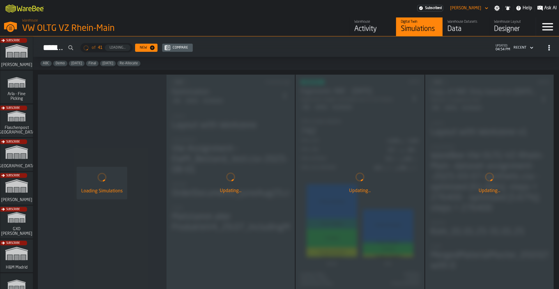
click at [467, 30] on div "Data" at bounding box center [466, 28] width 37 height 9
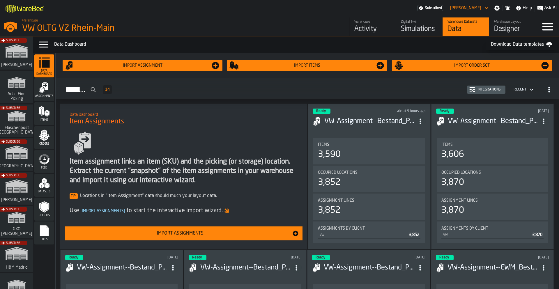
click at [41, 120] on span "Items" at bounding box center [44, 120] width 20 height 3
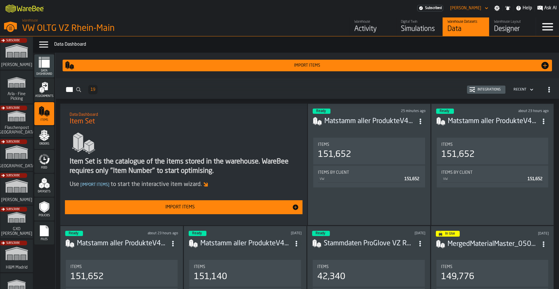
click at [364, 118] on h3 "Matstamm aller ProdukteV4_29.07_includingMissingwithVPE.csv" at bounding box center [369, 121] width 91 height 9
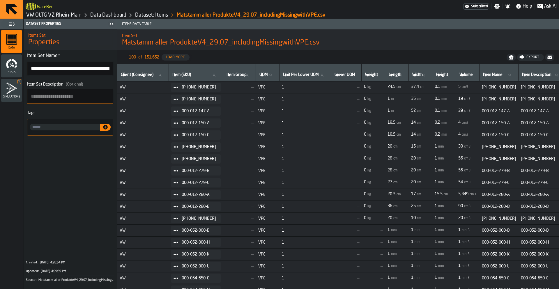
click at [158, 14] on link "Dataset: Items" at bounding box center [151, 15] width 33 height 6
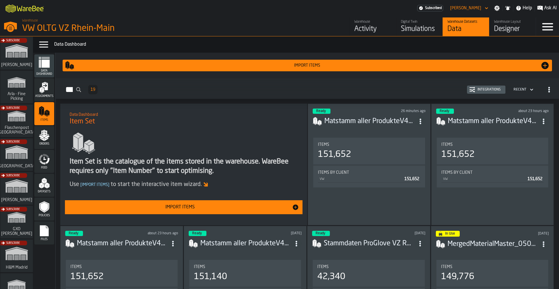
click at [421, 121] on circle "ItemListCard-DashboardItemContainer" at bounding box center [420, 121] width 1 height 1
click at [416, 133] on div "Open" at bounding box center [407, 132] width 30 height 7
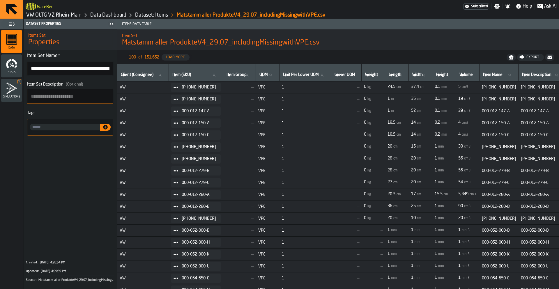
click at [147, 12] on link "Dataset: Items" at bounding box center [151, 15] width 33 height 6
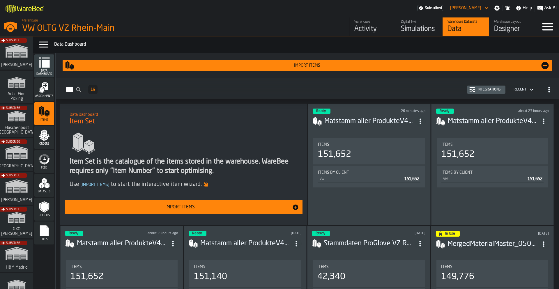
click at [207, 205] on div "Import Items" at bounding box center [180, 207] width 224 height 7
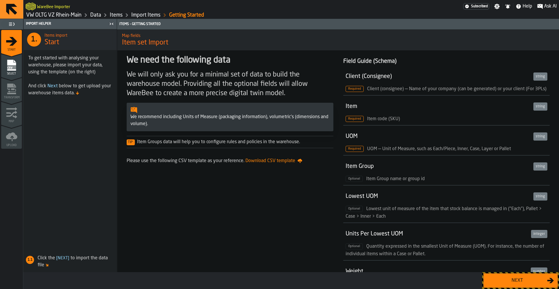
click at [14, 72] on span "Select" at bounding box center [11, 73] width 21 height 3
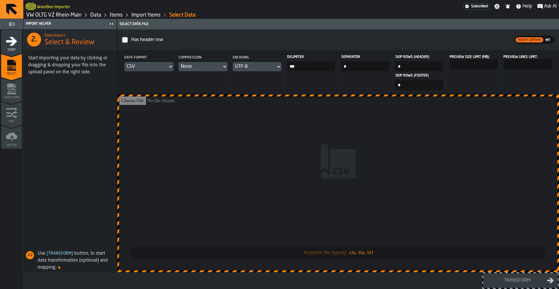
click at [276, 133] on input "Accepted file type(s): .csv, .tsv, .txt" at bounding box center [338, 183] width 438 height 174
type input "**********"
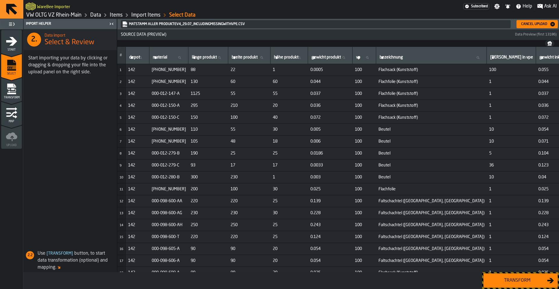
click at [520, 281] on div "Transform" at bounding box center [517, 280] width 60 height 7
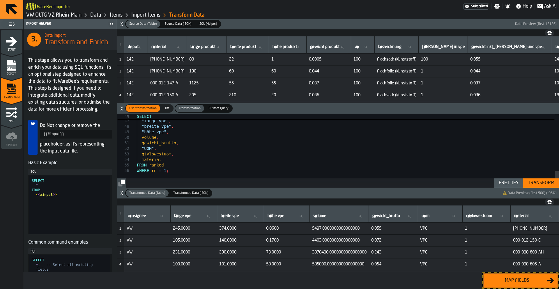
click at [50, 14] on link "VW OLTG VZ Rhein-Main" at bounding box center [53, 15] width 55 height 6
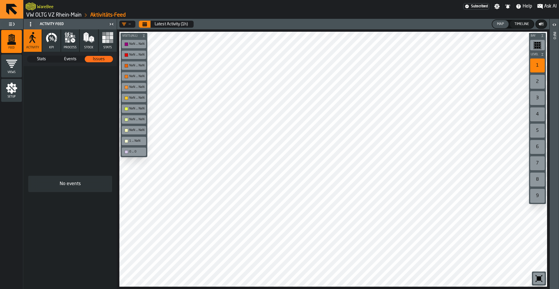
click at [44, 13] on link "VW OLTG VZ Rhein-Main" at bounding box center [53, 15] width 55 height 6
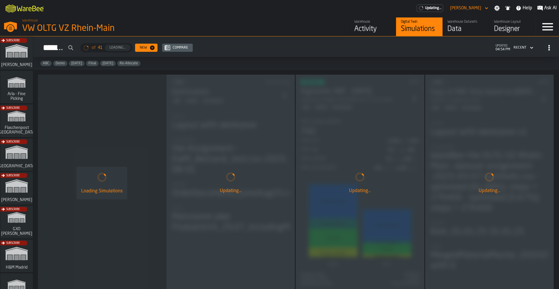
click at [459, 30] on div "Data" at bounding box center [466, 28] width 37 height 9
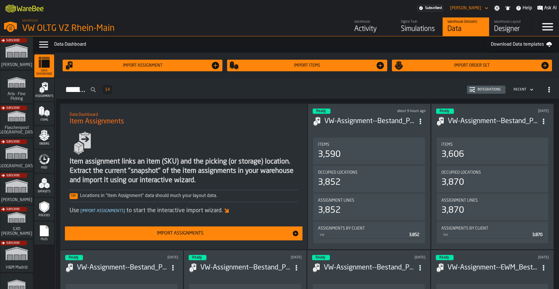
click at [45, 115] on polygon "menu Items" at bounding box center [46, 114] width 2 height 5
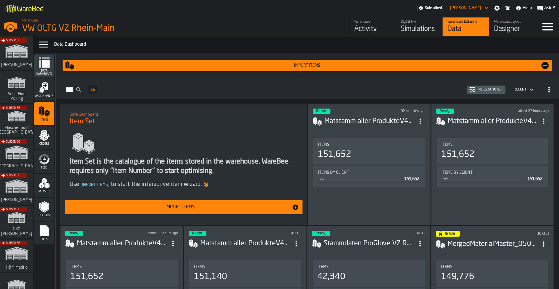
click at [50, 224] on div "Files" at bounding box center [44, 233] width 20 height 23
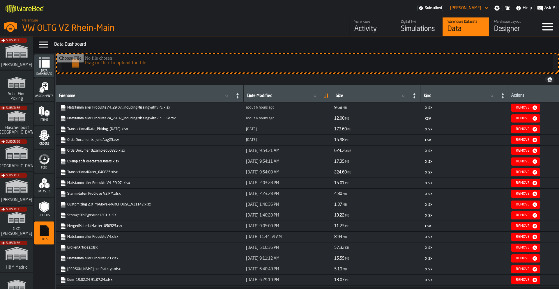
click at [163, 109] on link "Matstamm aller ProdukteV4_29.07_includingMissingwithVPE.xlsx" at bounding box center [149, 108] width 178 height 6
click at [414, 44] on div "Data Dashboard" at bounding box center [305, 44] width 503 height 7
click at [433, 27] on div "Simulations" at bounding box center [419, 28] width 37 height 9
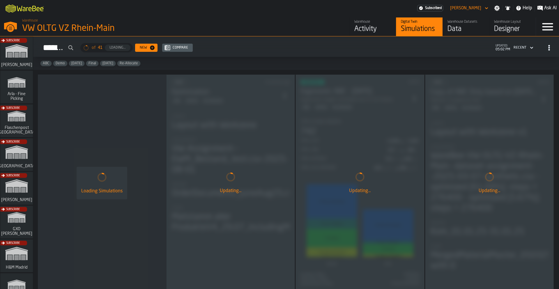
click at [464, 27] on div "Data" at bounding box center [466, 28] width 37 height 9
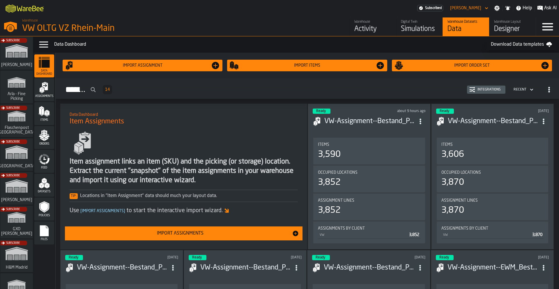
click at [52, 118] on div "Items" at bounding box center [44, 114] width 20 height 16
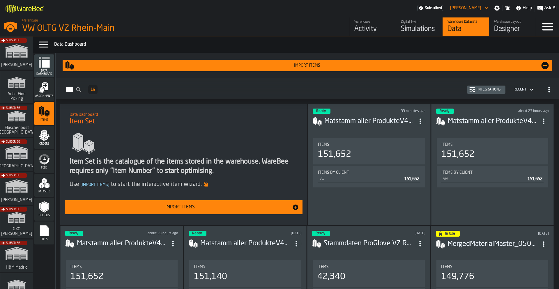
click at [239, 210] on div "Import Items" at bounding box center [180, 207] width 224 height 7
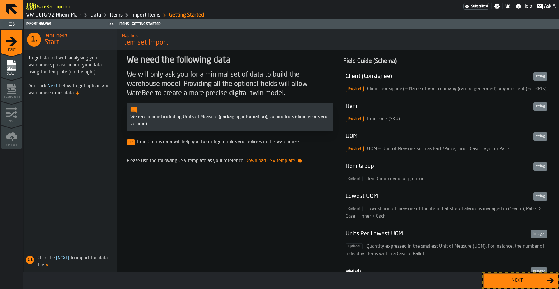
click at [514, 285] on button "Next" at bounding box center [520, 280] width 75 height 15
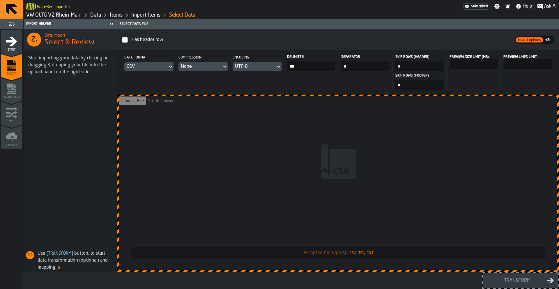
click at [102, 16] on icon "Breadcrumb" at bounding box center [105, 15] width 7 height 7
click at [99, 16] on link "Data" at bounding box center [95, 15] width 11 height 6
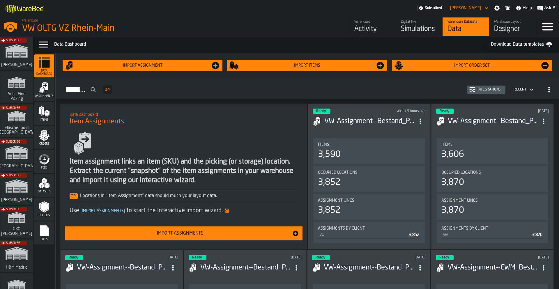
click at [48, 112] on polygon "menu Items" at bounding box center [48, 111] width 4 height 2
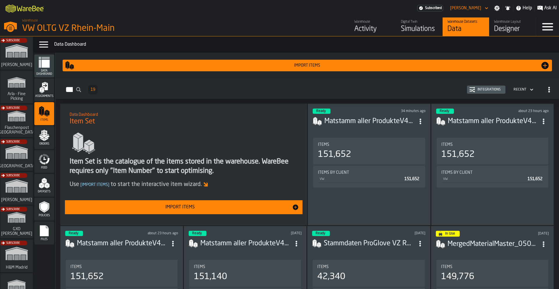
click at [216, 204] on div "Import Items" at bounding box center [180, 207] width 224 height 7
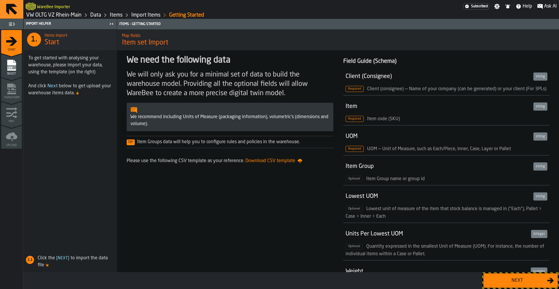
click at [502, 281] on div "Next" at bounding box center [517, 280] width 60 height 7
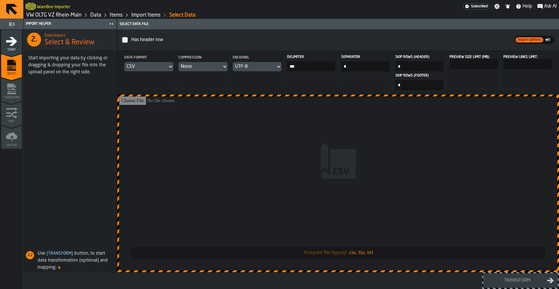
click at [269, 164] on input "Accepted file type(s): .csv, .tsv, .txt" at bounding box center [338, 183] width 438 height 174
type input "**********"
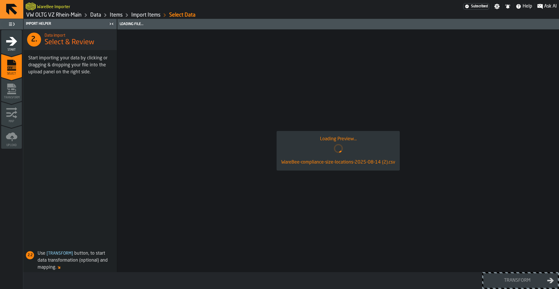
click at [10, 75] on span "Select" at bounding box center [11, 73] width 21 height 3
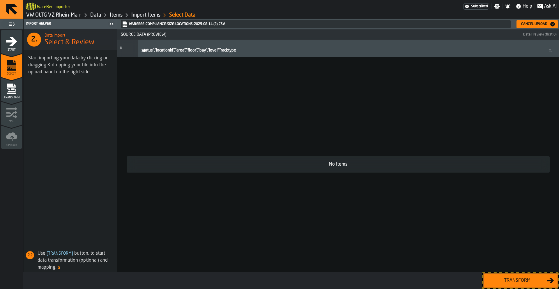
click at [67, 16] on link "VW OLTG VZ Rhein-Main" at bounding box center [53, 15] width 55 height 6
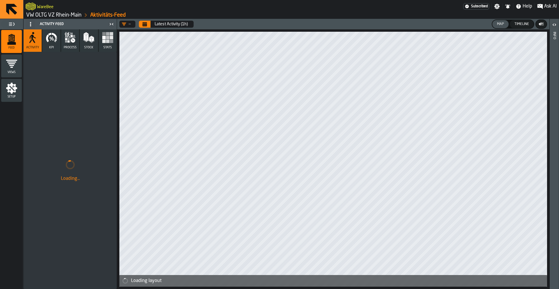
click at [70, 15] on link "VW OLTG VZ Rhein-Main" at bounding box center [53, 15] width 55 height 6
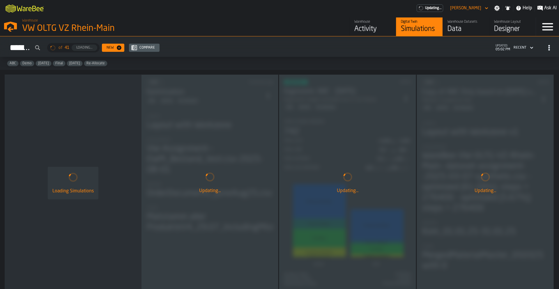
click at [469, 24] on div "Warehouse Datasets Data" at bounding box center [466, 27] width 37 height 14
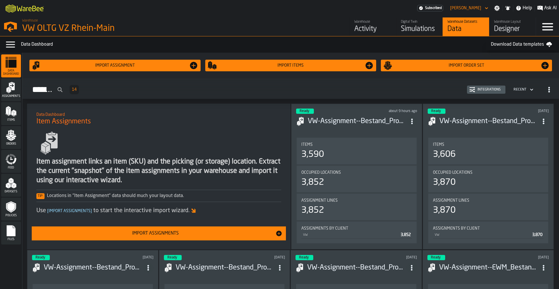
click at [16, 232] on icon "menu Files" at bounding box center [11, 231] width 12 height 12
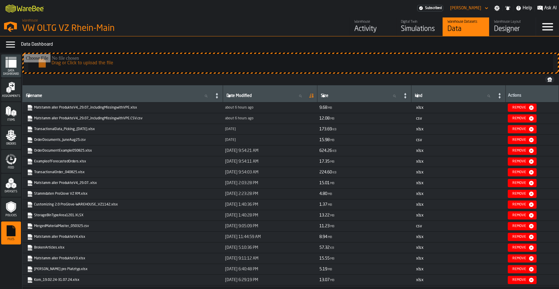
click at [109, 110] on link "Matstamm aller ProdukteV4_29.07_includingMissingwithVPE.xlsx" at bounding box center [122, 108] width 190 height 6
click at [62, 66] on input "Drag or Click to upload the file" at bounding box center [291, 63] width 534 height 19
click at [420, 27] on div "Simulations" at bounding box center [419, 28] width 37 height 9
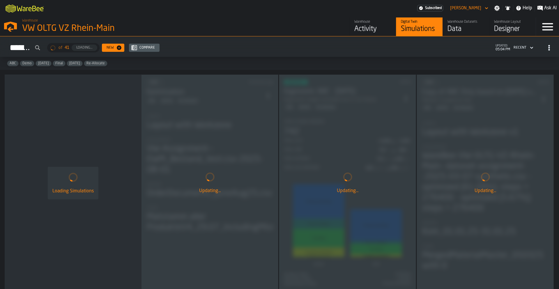
click at [463, 30] on div "Data" at bounding box center [466, 28] width 37 height 9
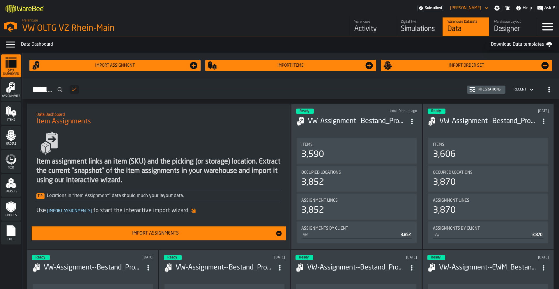
click at [174, 231] on div "Import Assignments" at bounding box center [155, 233] width 241 height 7
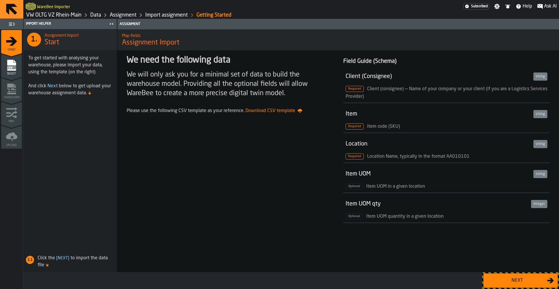
click at [507, 280] on div "Next" at bounding box center [517, 280] width 60 height 7
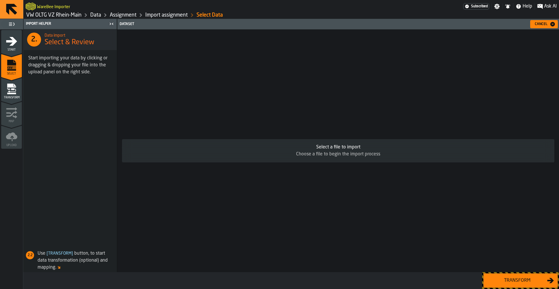
click at [220, 155] on div "Choose a file to begin the import process" at bounding box center [338, 154] width 423 height 7
drag, startPoint x: 337, startPoint y: 173, endPoint x: 331, endPoint y: 151, distance: 23.0
click at [337, 170] on div "Select a file to import Choose a file to begin the import process" at bounding box center [338, 150] width 442 height 243
click at [329, 148] on div "Select a file to import" at bounding box center [338, 147] width 423 height 7
click at [325, 144] on div "Select a file to import" at bounding box center [338, 147] width 423 height 7
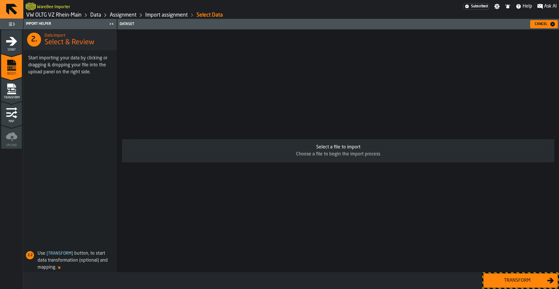
click at [2, 49] on span "Start" at bounding box center [11, 49] width 21 height 3
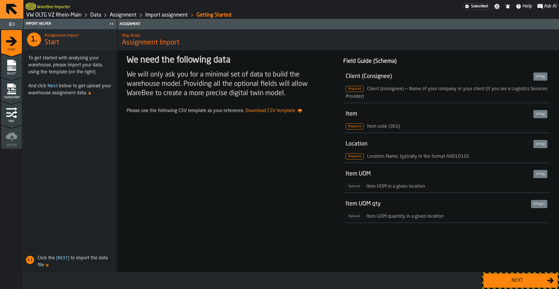
click at [493, 278] on div "Next" at bounding box center [517, 280] width 60 height 7
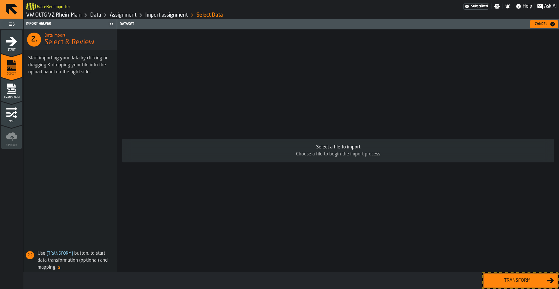
click at [313, 148] on div "Select a file to import" at bounding box center [338, 147] width 423 height 7
drag, startPoint x: 536, startPoint y: 22, endPoint x: 529, endPoint y: 22, distance: 7.6
click at [536, 22] on div "Cancel" at bounding box center [541, 24] width 17 height 4
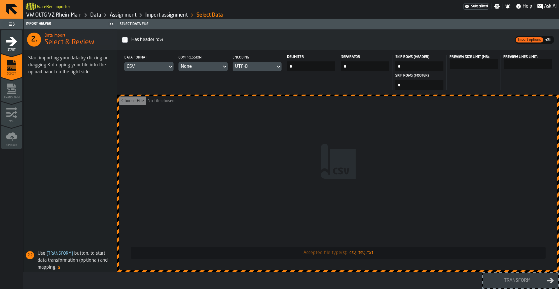
click at [316, 68] on input "*" at bounding box center [311, 66] width 48 height 10
type input "***"
click at [311, 165] on input "Accepted file type(s): .csv, .tsv, .txt" at bounding box center [338, 183] width 438 height 174
type input "**********"
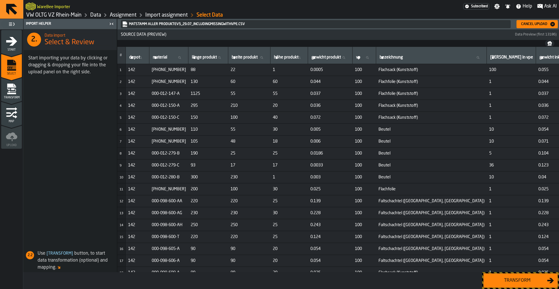
click at [504, 280] on div "Transform" at bounding box center [517, 280] width 60 height 7
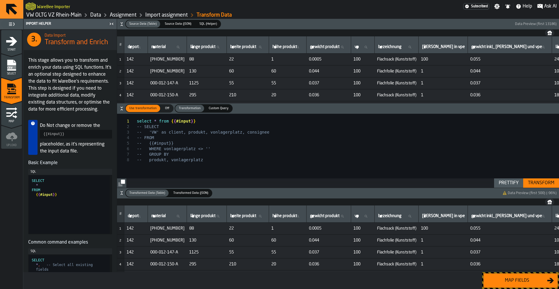
type textarea "**********"
click at [215, 151] on div "select * from { { #input } } -- SELECT -- 'VW' as client, produkt, vonlagerplat…" at bounding box center [348, 151] width 422 height 74
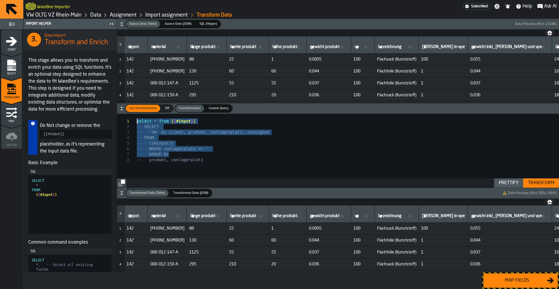
drag, startPoint x: 211, startPoint y: 157, endPoint x: 118, endPoint y: 93, distance: 113.3
click at [137, 114] on div "select * from { { #input } } -- SELECT -- 'VW' as client, produkt, vonlagerplat…" at bounding box center [348, 151] width 422 height 74
click at [177, 150] on div "select * from { { #input } } -- SELECT -- 'VW' as client, produkt, vonlagerplat…" at bounding box center [348, 151] width 422 height 74
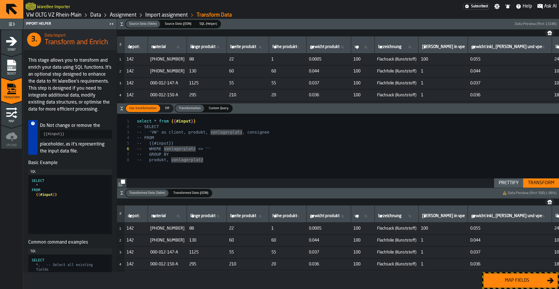
click at [61, 13] on link "VW OLTG VZ Rhein-Main" at bounding box center [53, 15] width 55 height 6
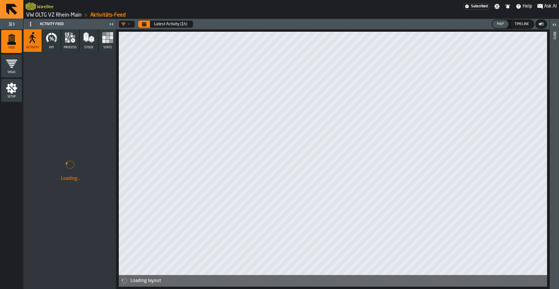
click at [62, 17] on link "VW OLTG VZ Rhein-Main" at bounding box center [53, 15] width 55 height 6
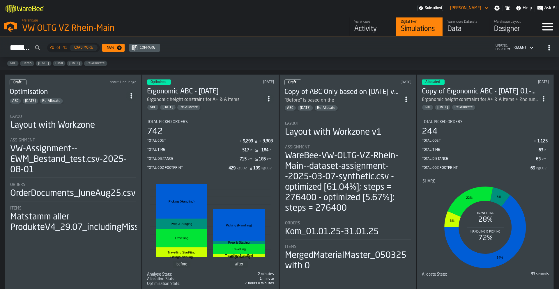
click at [459, 24] on div "Warehouse Datasets Data" at bounding box center [466, 27] width 37 height 14
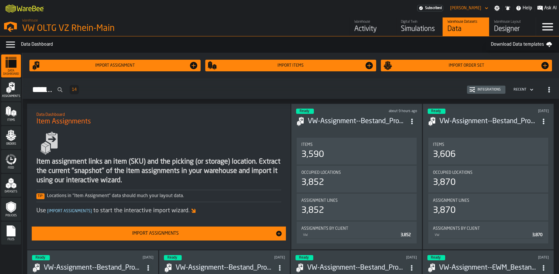
click at [11, 116] on icon "menu Items" at bounding box center [11, 112] width 12 height 12
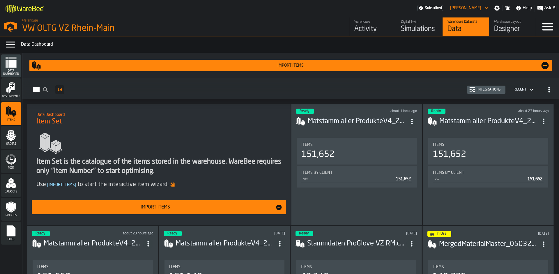
click at [174, 208] on div "Import Items" at bounding box center [155, 207] width 241 height 7
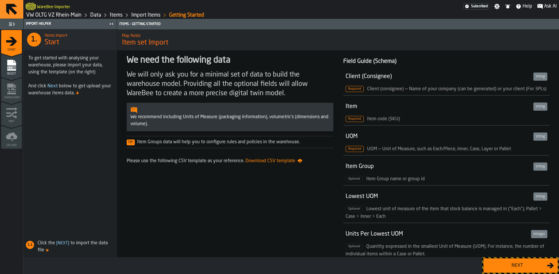
click at [514, 262] on div "Next" at bounding box center [517, 265] width 60 height 7
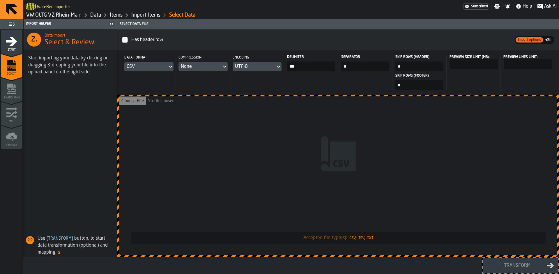
click at [329, 134] on input "Accepted file type(s): .csv, .tsv, .txt" at bounding box center [338, 175] width 438 height 159
type input "**********"
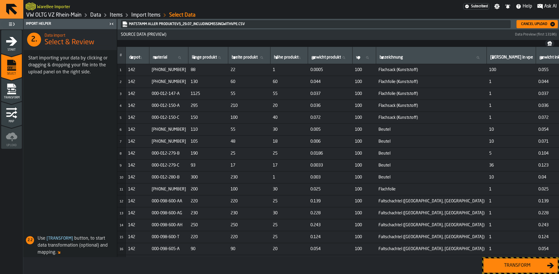
click at [500, 270] on button "Transform" at bounding box center [520, 265] width 75 height 15
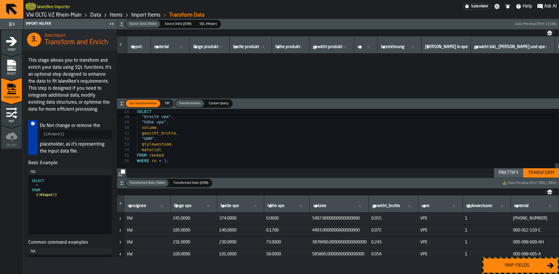
scroll to position [1223, 0]
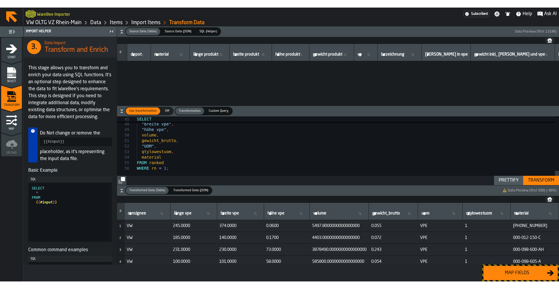
scroll to position [1223, 0]
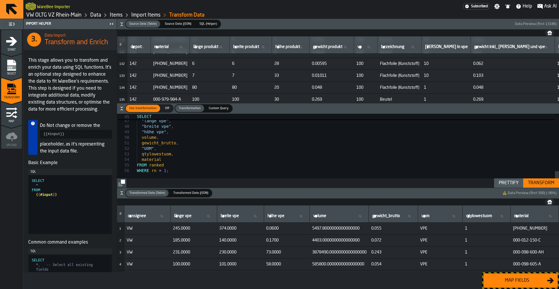
click at [63, 17] on link "VW OLTG VZ Rhein-Main" at bounding box center [53, 15] width 55 height 6
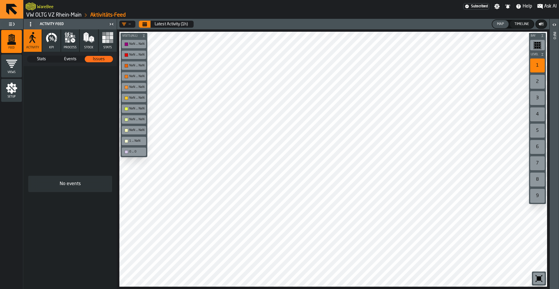
click at [41, 16] on link "VW OLTG VZ Rhein-Main" at bounding box center [53, 15] width 55 height 6
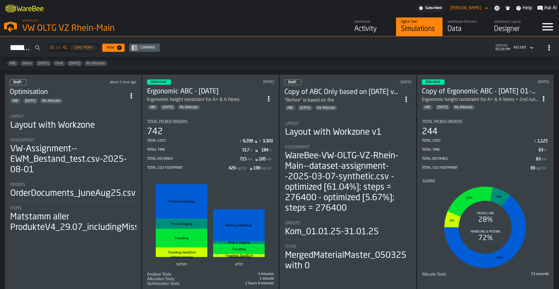
click at [89, 109] on li "Layout Layout with Workzone Assignment VW-Assignment--EWM_Bestand_test.csv-2025…" at bounding box center [73, 171] width 127 height 124
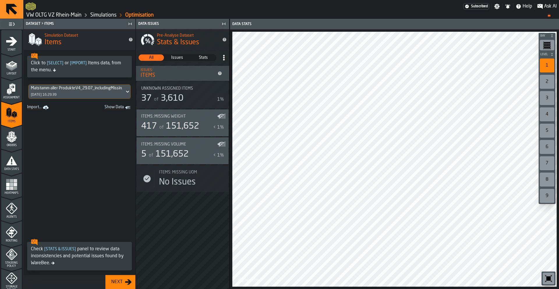
click at [49, 14] on link "VW OLTG VZ Rhein-Main" at bounding box center [53, 15] width 55 height 6
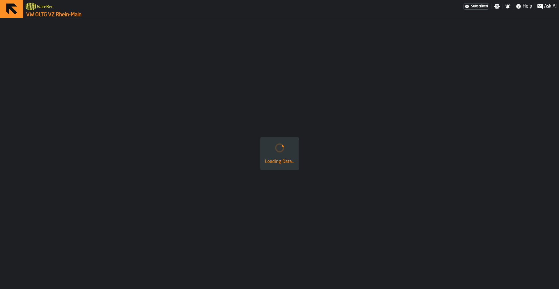
click at [49, 14] on link "VW OLTG VZ Rhein-Main" at bounding box center [53, 15] width 55 height 6
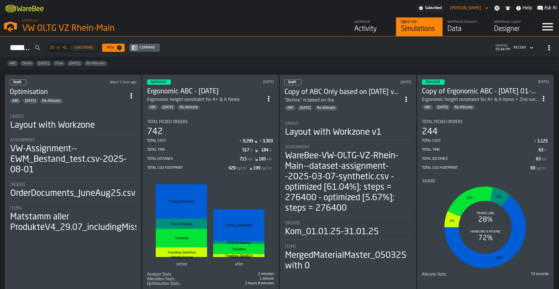
click at [83, 110] on li "Layout Layout with Workzone Assignment VW-Assignment--EWM_Bestand_test.csv-2025…" at bounding box center [73, 171] width 127 height 124
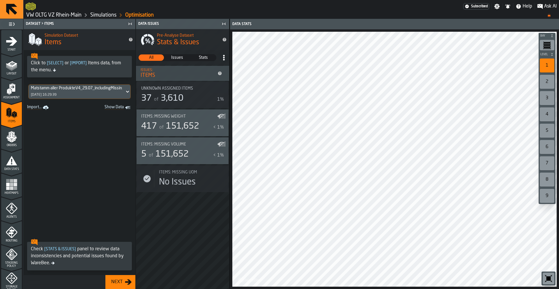
click at [40, 17] on link "VW OLTG VZ Rhein-Main" at bounding box center [53, 15] width 55 height 6
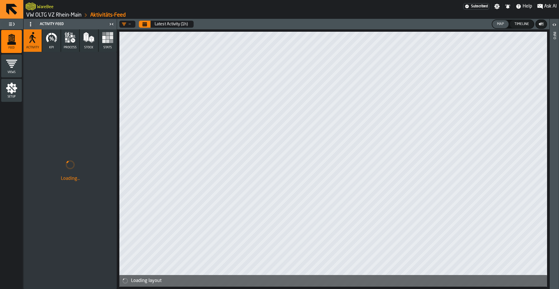
click at [62, 16] on link "VW OLTG VZ Rhein-Main" at bounding box center [53, 15] width 55 height 6
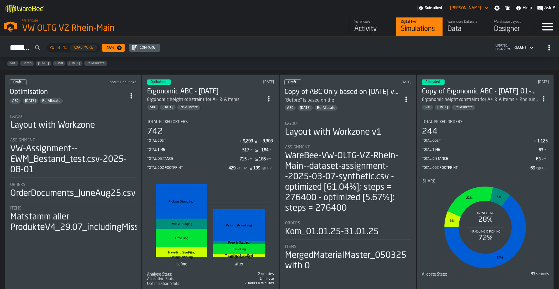
click at [508, 29] on div "Designer" at bounding box center [512, 28] width 37 height 9
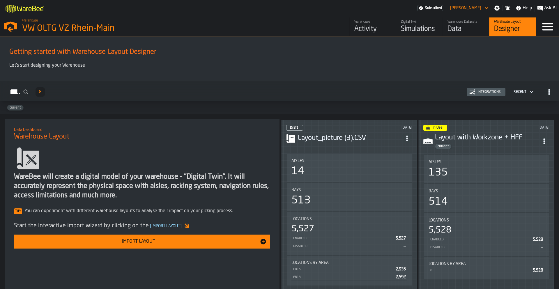
click at [59, 29] on div "VW OLTG VZ Rhein-Main" at bounding box center [100, 28] width 157 height 10
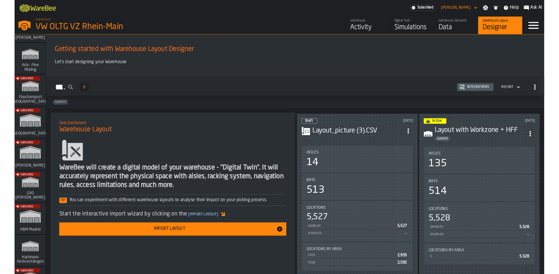
scroll to position [21, 0]
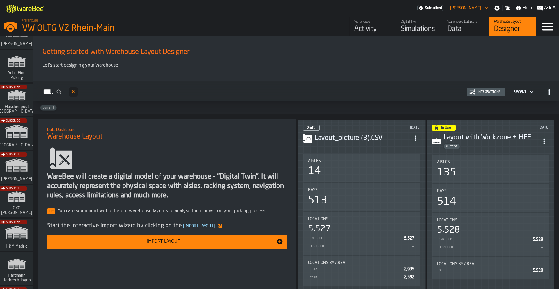
click at [17, 134] on div "Subscribe" at bounding box center [15, 136] width 33 height 34
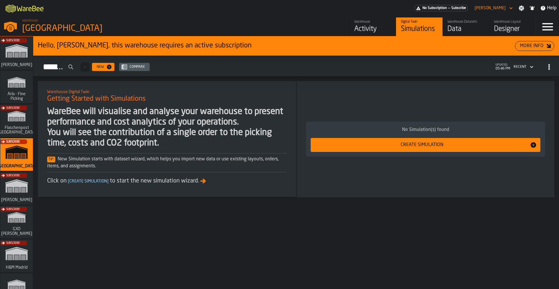
click at [500, 24] on div "Designer" at bounding box center [512, 28] width 37 height 9
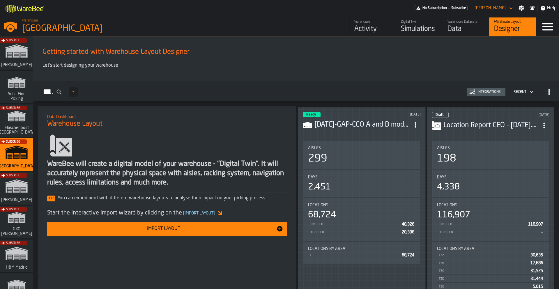
click at [374, 31] on div "Activity" at bounding box center [372, 28] width 37 height 9
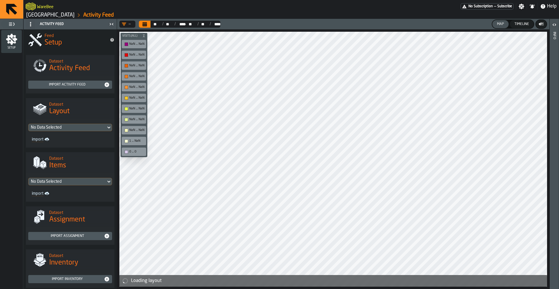
click at [42, 15] on link "[GEOGRAPHIC_DATA]" at bounding box center [50, 15] width 48 height 6
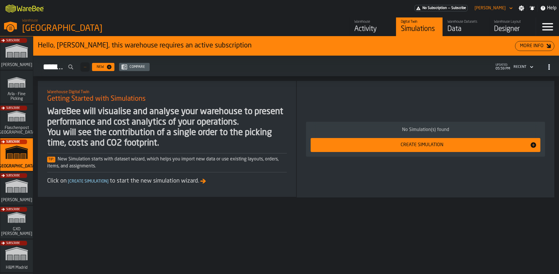
click at [356, 27] on div "Activity" at bounding box center [372, 28] width 37 height 9
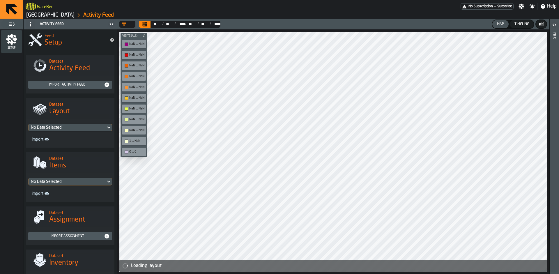
click at [13, 26] on icon "button-toggle-Toggle Full Menu" at bounding box center [11, 24] width 7 height 7
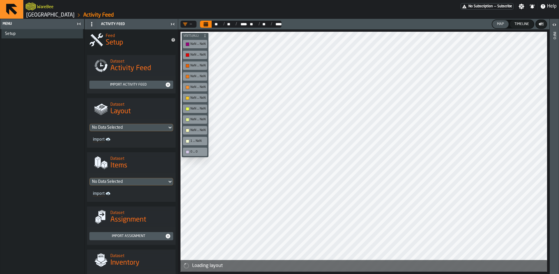
click at [14, 24] on div "Menu" at bounding box center [37, 24] width 73 height 4
click at [34, 10] on div "logo-header" at bounding box center [31, 6] width 10 height 10
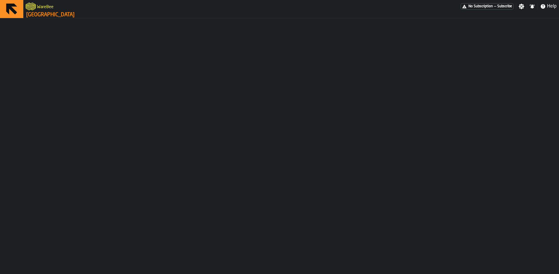
click at [36, 12] on link "Gap Blvd, Gallatin, TN 37066" at bounding box center [50, 15] width 48 height 6
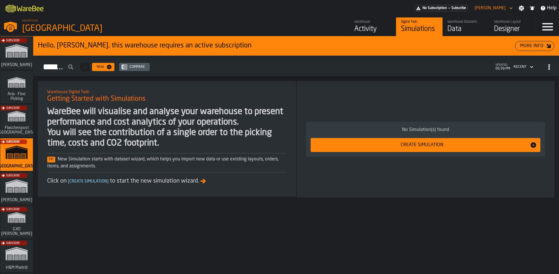
click at [15, 126] on div "Subscribe" at bounding box center [15, 123] width 33 height 34
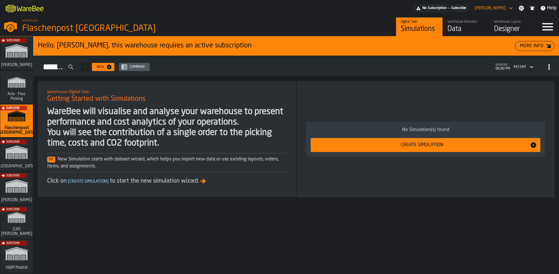
click at [17, 193] on div "Subscribe" at bounding box center [15, 190] width 33 height 34
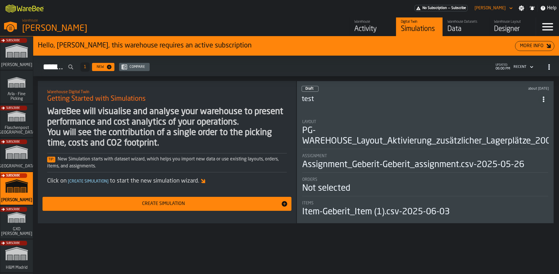
click at [359, 28] on div "Activity" at bounding box center [372, 28] width 37 height 9
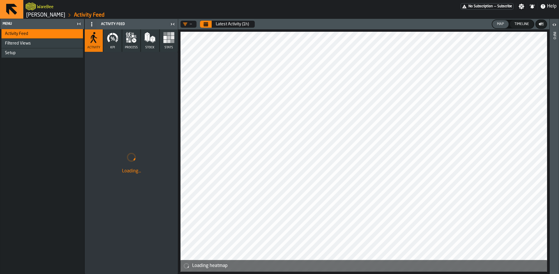
click at [112, 43] on icon "button" at bounding box center [113, 38] width 12 height 12
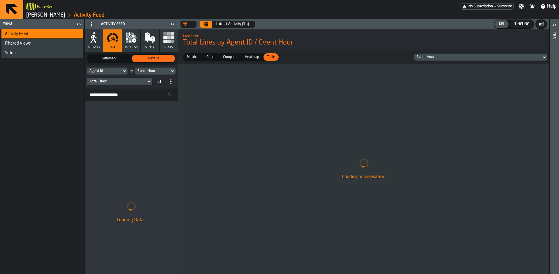
click at [130, 45] on button "process" at bounding box center [131, 40] width 18 height 22
click at [147, 47] on span "Stock" at bounding box center [149, 48] width 9 height 4
click at [171, 45] on button "Stats" at bounding box center [169, 40] width 18 height 22
click at [89, 49] on span "Activity" at bounding box center [93, 48] width 13 height 4
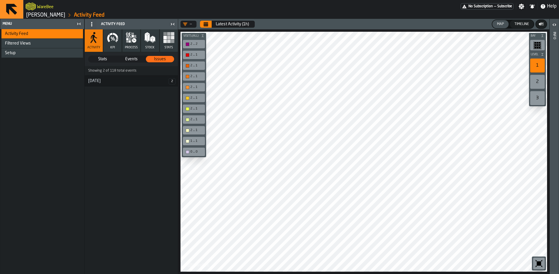
click at [127, 42] on icon "button" at bounding box center [127, 41] width 2 height 2
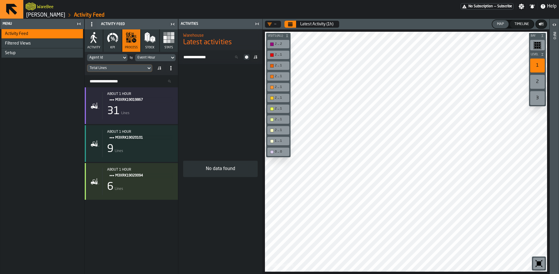
click at [119, 70] on div "Total Lines" at bounding box center [117, 68] width 54 height 4
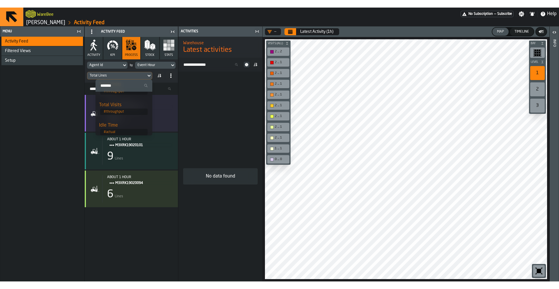
scroll to position [32, 0]
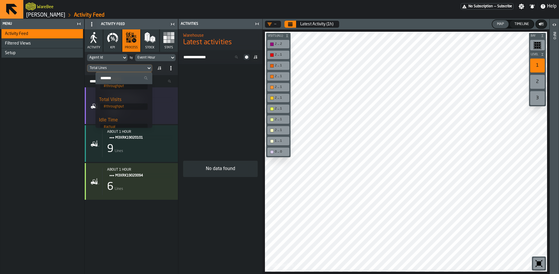
click at [112, 117] on div "Idle Time" at bounding box center [124, 120] width 50 height 7
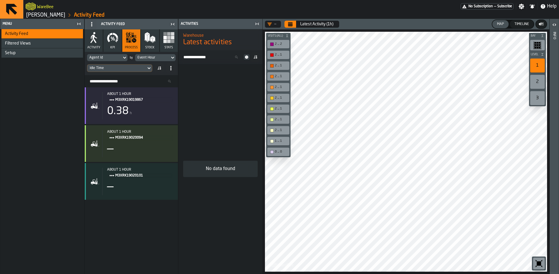
click at [116, 44] on button "KPI" at bounding box center [112, 40] width 18 height 22
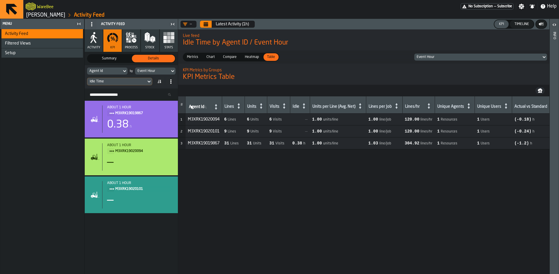
click at [208, 57] on span "Chart" at bounding box center [210, 56] width 13 height 5
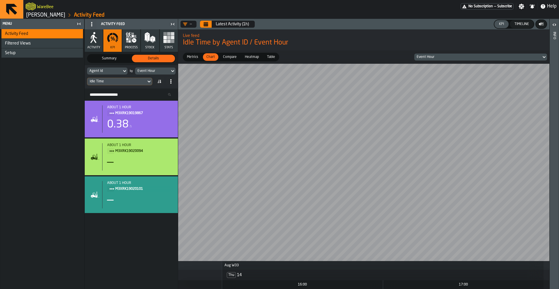
click at [133, 40] on icon "button" at bounding box center [134, 40] width 4 height 4
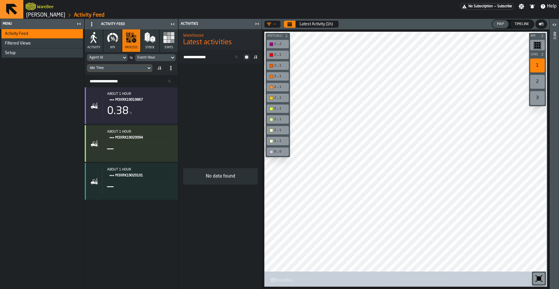
click at [223, 25] on div "Activities" at bounding box center [216, 24] width 73 height 4
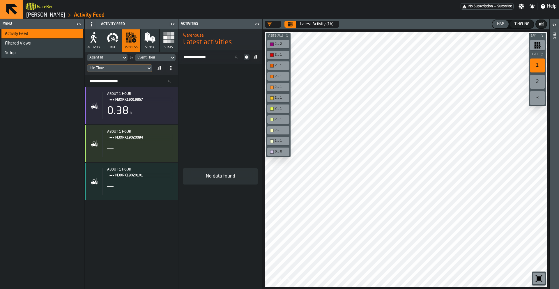
click at [288, 25] on icon "Calendar" at bounding box center [290, 24] width 5 height 5
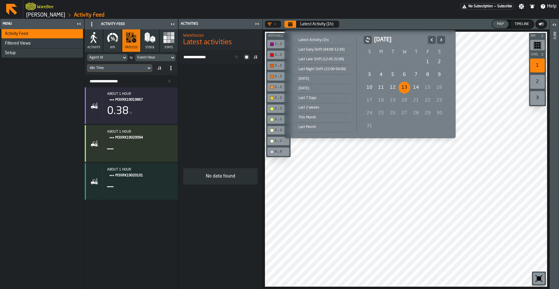
click at [403, 86] on div "13" at bounding box center [405, 88] width 12 height 12
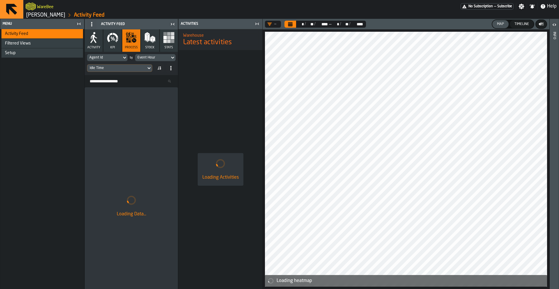
click at [522, 23] on div "Timeline" at bounding box center [521, 24] width 19 height 4
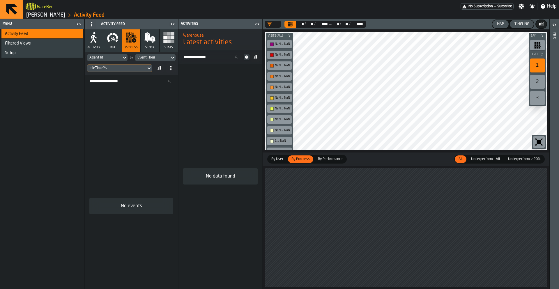
click at [502, 24] on div "Map" at bounding box center [501, 24] width 12 height 4
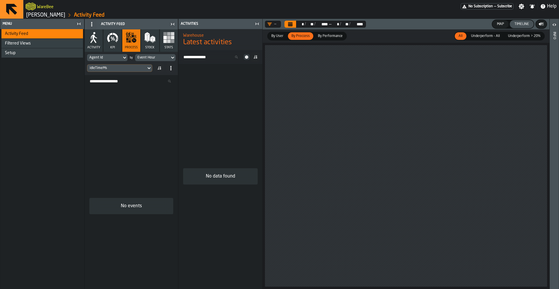
click at [113, 68] on div "idleTimeMs" at bounding box center [117, 68] width 54 height 4
click at [115, 80] on input "Search" at bounding box center [124, 78] width 51 height 8
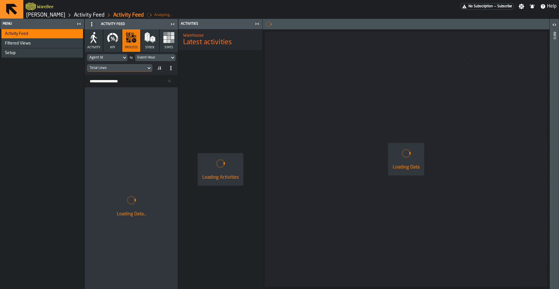
click at [135, 70] on div "Total Lines" at bounding box center [117, 68] width 54 height 4
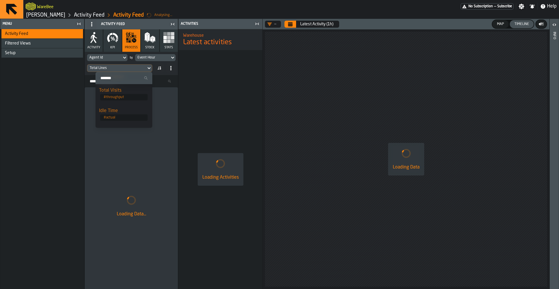
scroll to position [31, 0]
click at [113, 120] on div "Idle Time" at bounding box center [124, 121] width 50 height 7
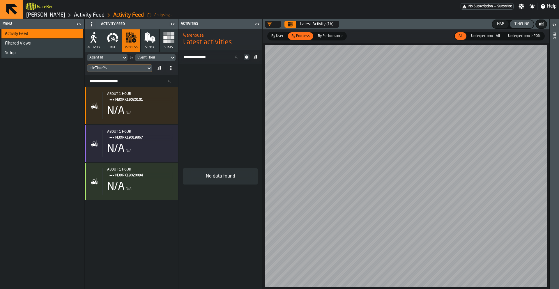
click at [290, 25] on icon "Calendar" at bounding box center [290, 24] width 5 height 5
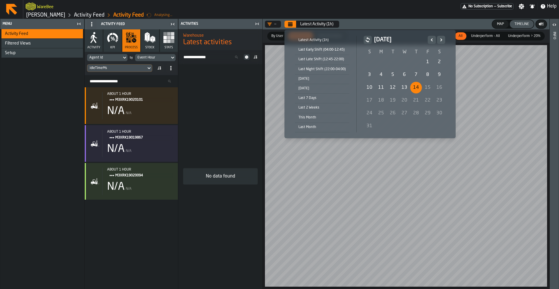
click at [391, 86] on div "12" at bounding box center [393, 88] width 12 height 12
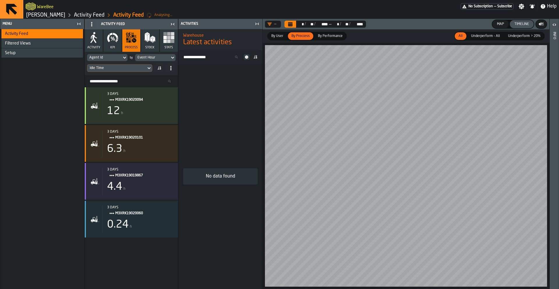
click at [145, 102] on span "M3XRK19020094" at bounding box center [141, 100] width 53 height 6
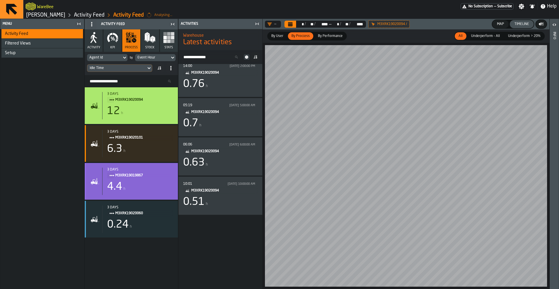
scroll to position [109, 0]
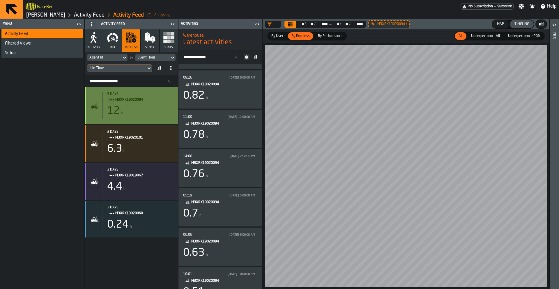
click at [127, 119] on div "3 days M3XRK19020094 12 h" at bounding box center [137, 105] width 71 height 27
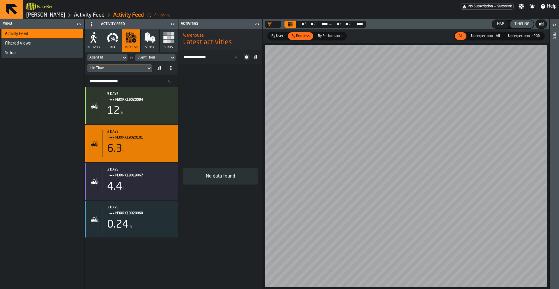
click at [148, 152] on div "6.3 h" at bounding box center [140, 149] width 66 height 12
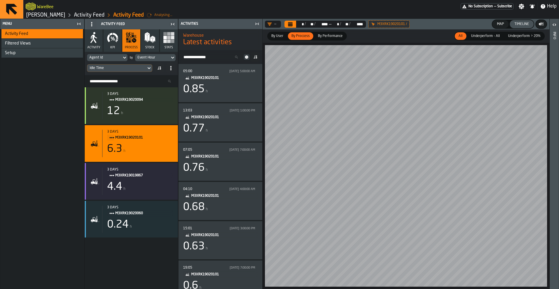
click at [293, 25] on button "Calendar" at bounding box center [291, 24] width 12 height 7
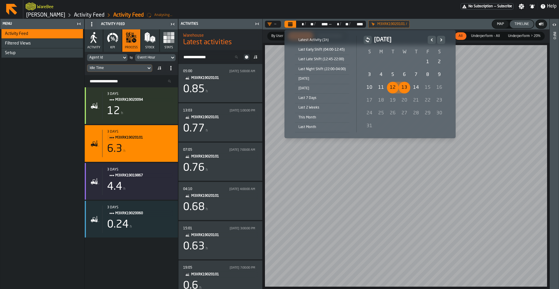
click at [391, 90] on div "12" at bounding box center [393, 88] width 12 height 12
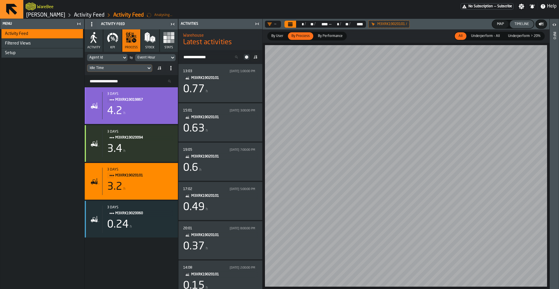
click at [140, 111] on div "4.2 h" at bounding box center [140, 111] width 66 height 12
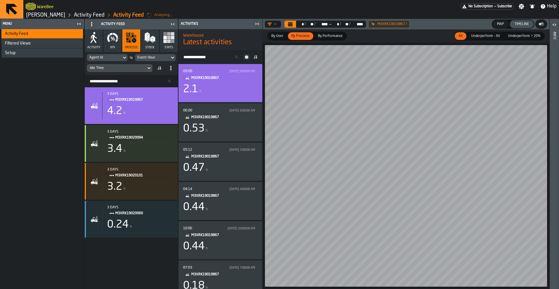
click at [220, 92] on div "2.1 h" at bounding box center [220, 90] width 75 height 12
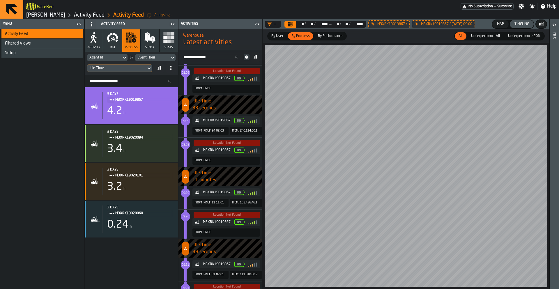
scroll to position [122, 0]
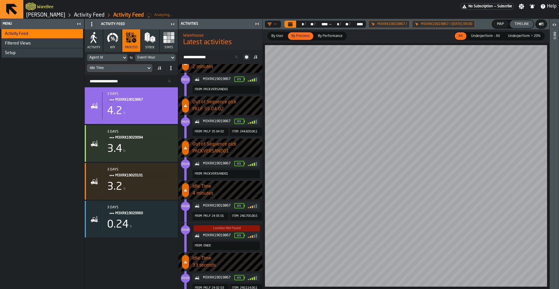
click at [0, 0] on icon at bounding box center [0, 0] width 0 height 0
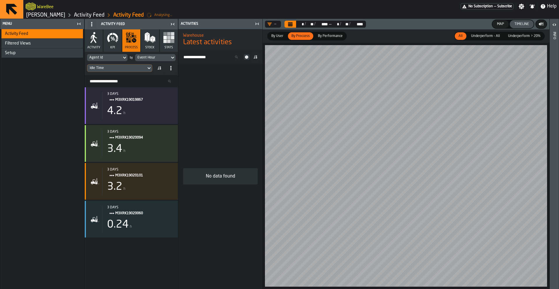
click at [158, 57] on div "Event Hour" at bounding box center [152, 58] width 30 height 4
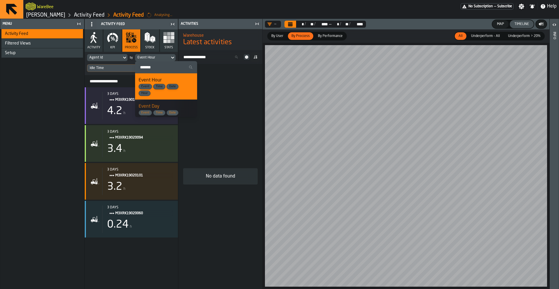
click at [235, 88] on div "No data found" at bounding box center [221, 176] width 84 height 225
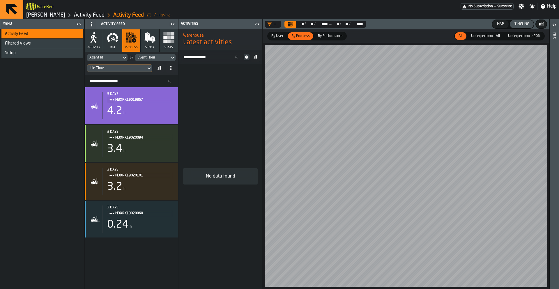
click at [157, 106] on div "4.2 h" at bounding box center [140, 111] width 66 height 12
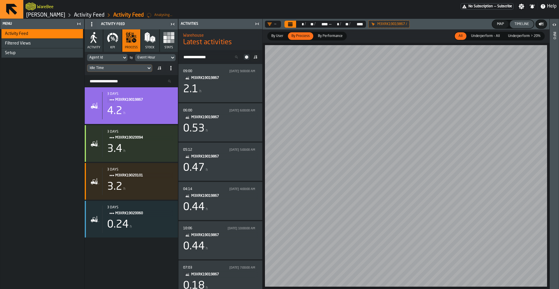
click at [144, 58] on div "Event Hour" at bounding box center [152, 58] width 30 height 4
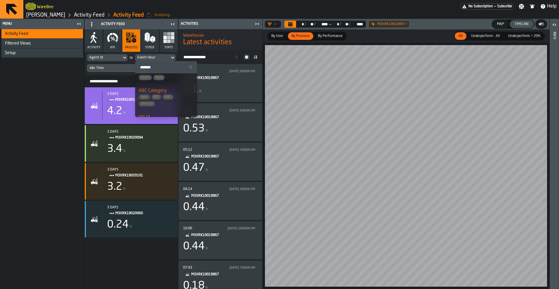
scroll to position [280, 0]
click at [165, 96] on div "Job Id Process" at bounding box center [166, 98] width 55 height 13
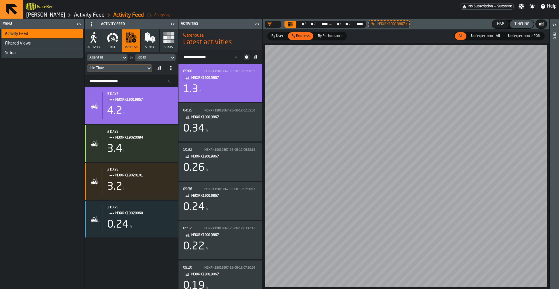
click at [216, 85] on div "1.3 h" at bounding box center [220, 90] width 75 height 12
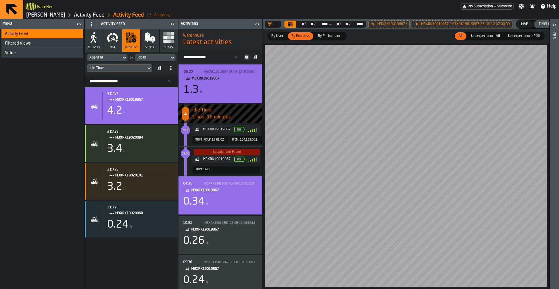
click at [224, 197] on div "0.34 h" at bounding box center [220, 202] width 75 height 12
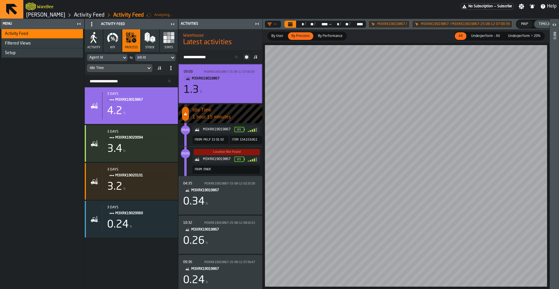
click at [46, 55] on div "Setup" at bounding box center [43, 53] width 76 height 5
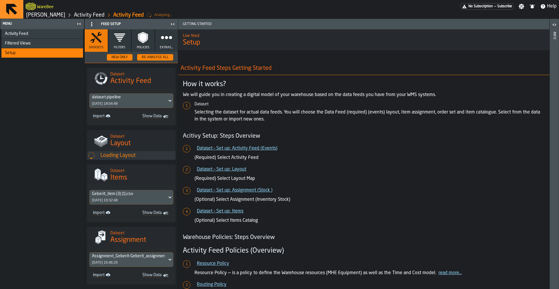
click at [116, 43] on icon "button" at bounding box center [120, 38] width 12 height 12
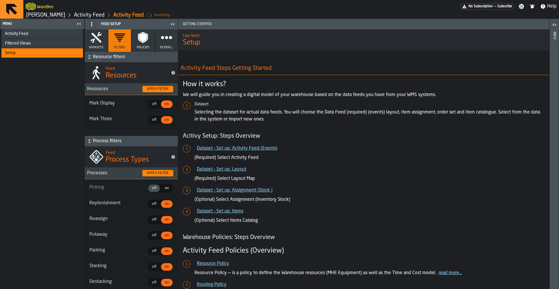
click at [162, 189] on span "on" at bounding box center [166, 188] width 9 height 5
click at [96, 47] on span "Datasets" at bounding box center [96, 48] width 14 height 4
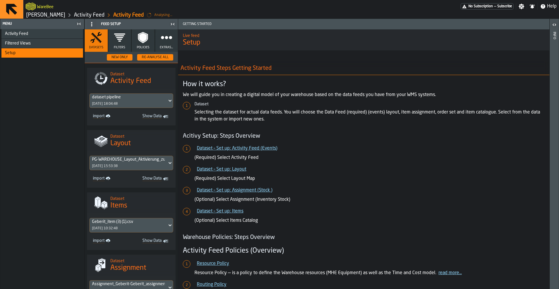
click at [15, 33] on span "Activity Feed" at bounding box center [16, 33] width 23 height 5
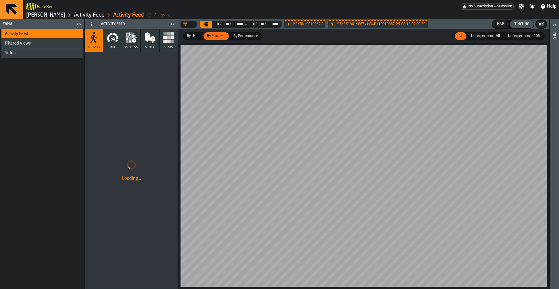
click at [130, 42] on icon "button" at bounding box center [130, 41] width 2 height 2
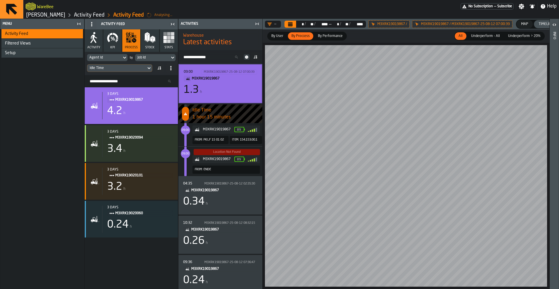
click at [212, 87] on div "1.3 h" at bounding box center [220, 90] width 73 height 12
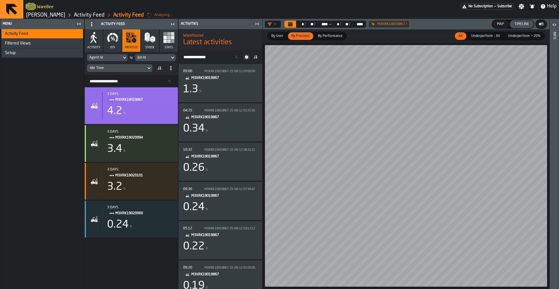
click at [0, 0] on icon at bounding box center [0, 0] width 0 height 0
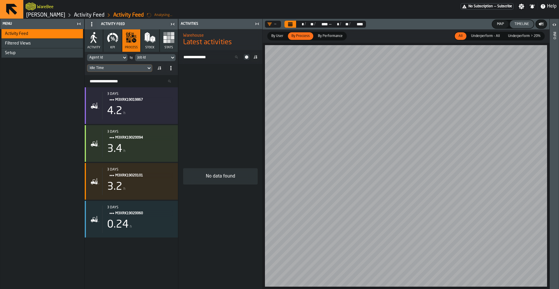
click at [293, 24] on button "Calendar" at bounding box center [291, 24] width 12 height 7
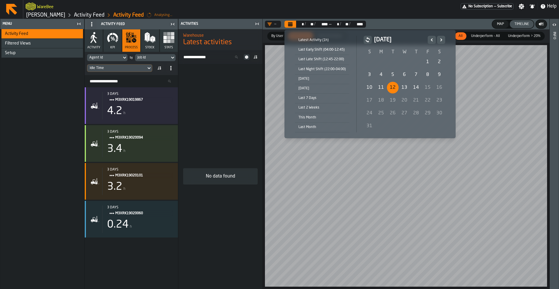
click at [392, 88] on div "12" at bounding box center [393, 88] width 12 height 12
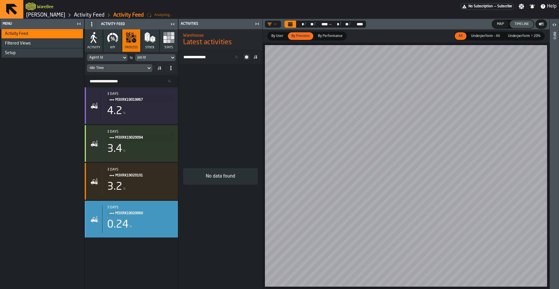
click at [136, 221] on div "0.24 h" at bounding box center [140, 225] width 66 height 12
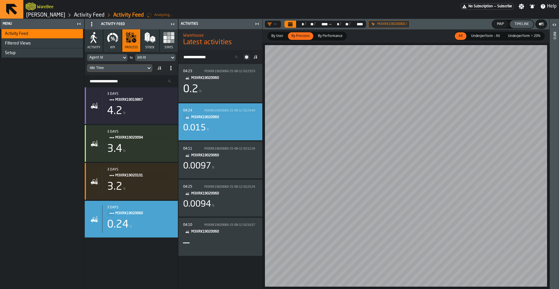
click at [216, 126] on div "0.015 h" at bounding box center [220, 128] width 75 height 10
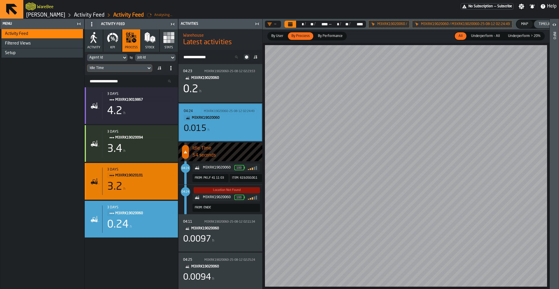
click at [118, 183] on div "3.2" at bounding box center [114, 187] width 15 height 12
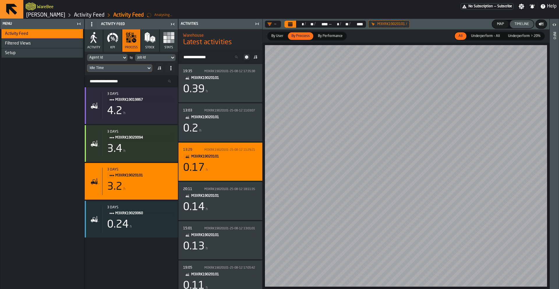
click at [215, 169] on div "0.17 h" at bounding box center [220, 168] width 75 height 12
